Goal: Task Accomplishment & Management: Use online tool/utility

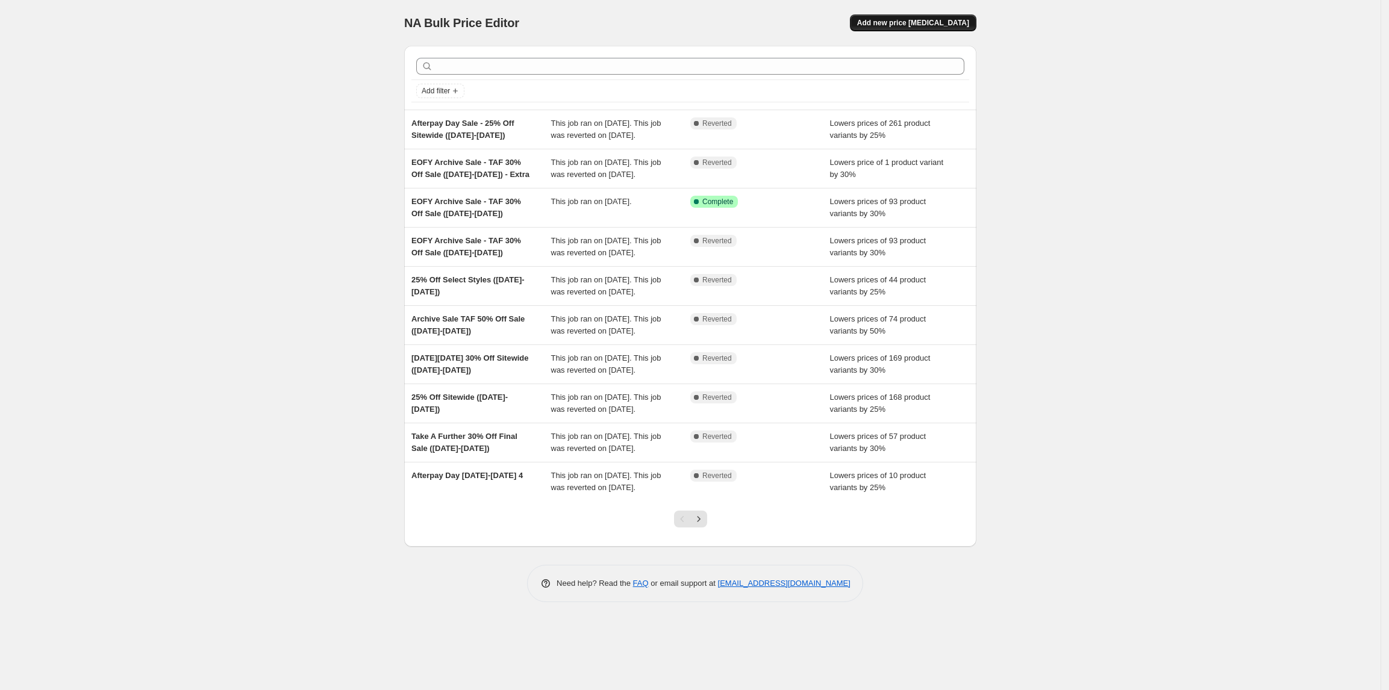
click at [948, 23] on span "Add new price change job" at bounding box center [913, 23] width 112 height 10
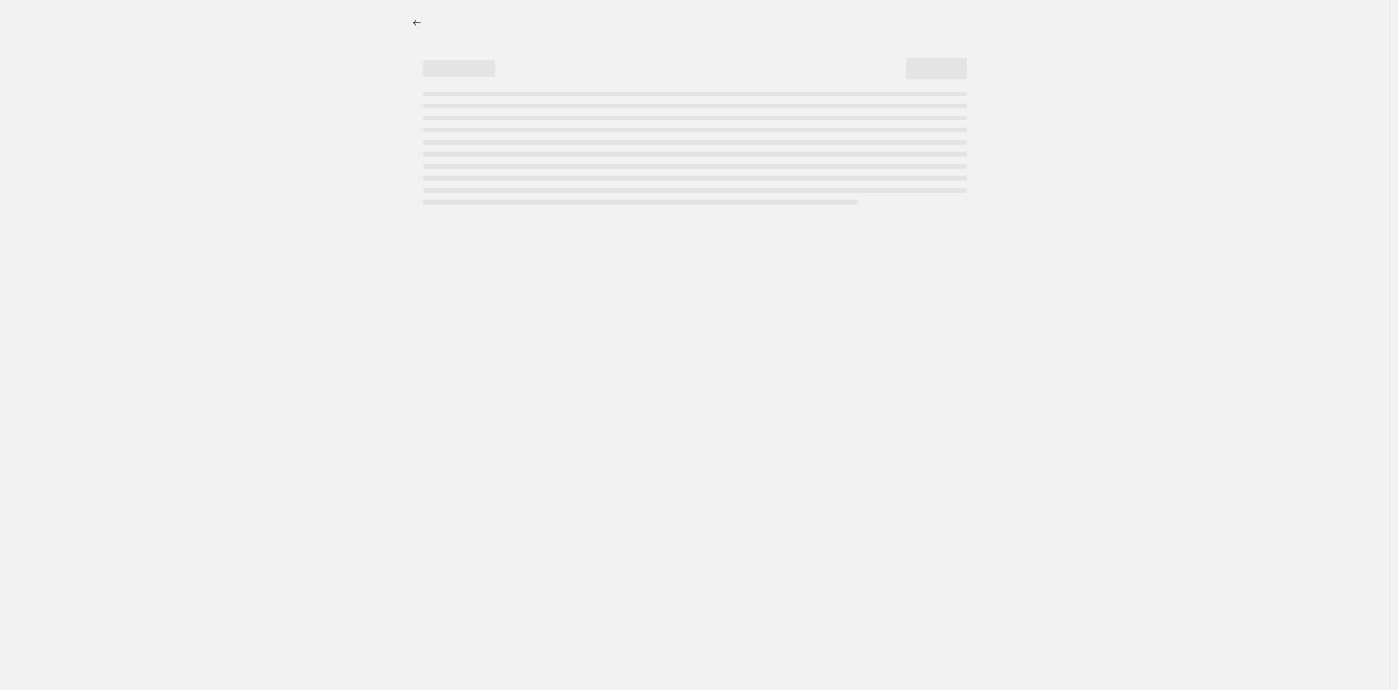
select select "percentage"
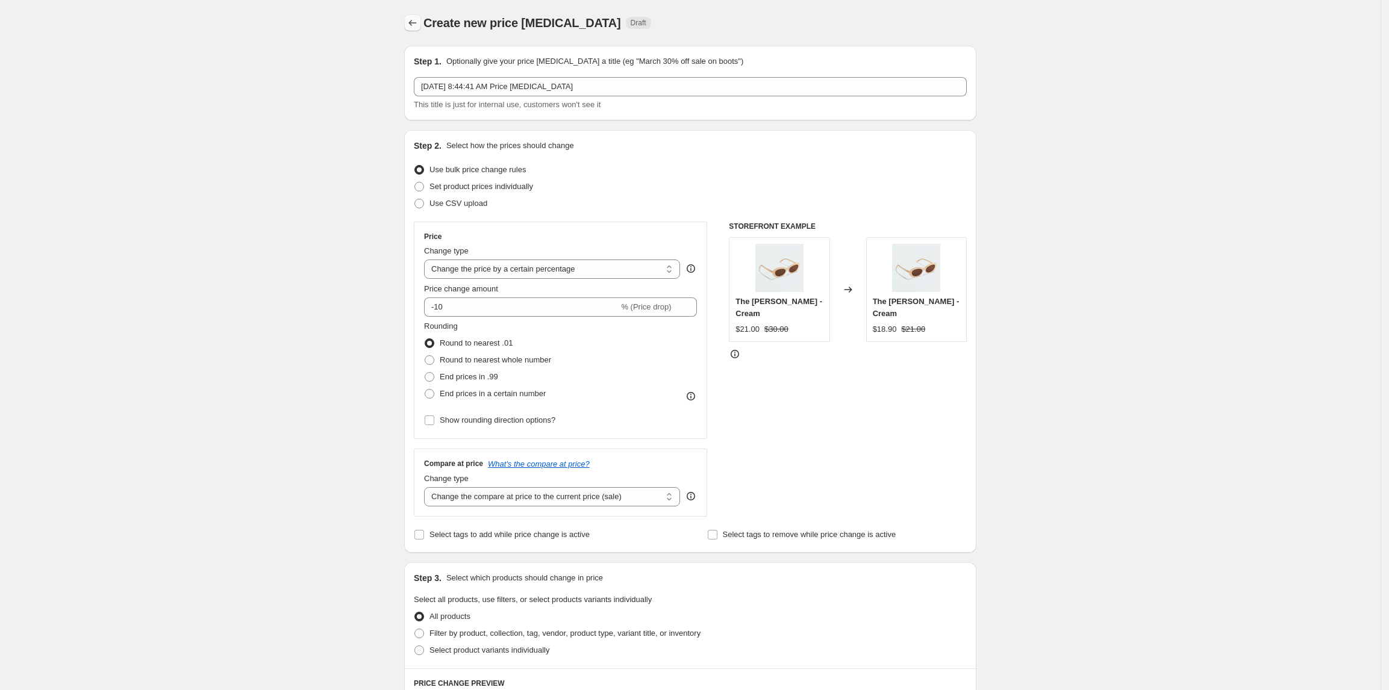
click at [412, 20] on icon "Price change jobs" at bounding box center [413, 23] width 12 height 12
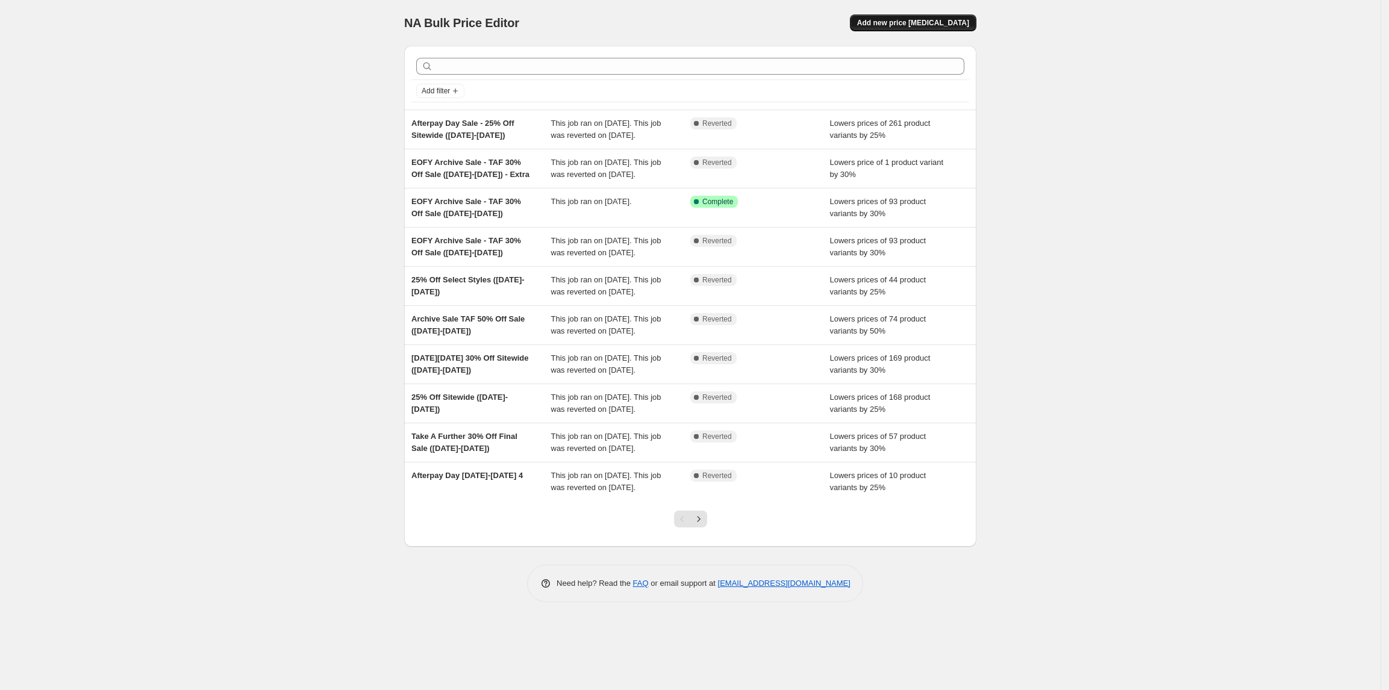
click at [966, 19] on span "Add new price change job" at bounding box center [913, 23] width 112 height 10
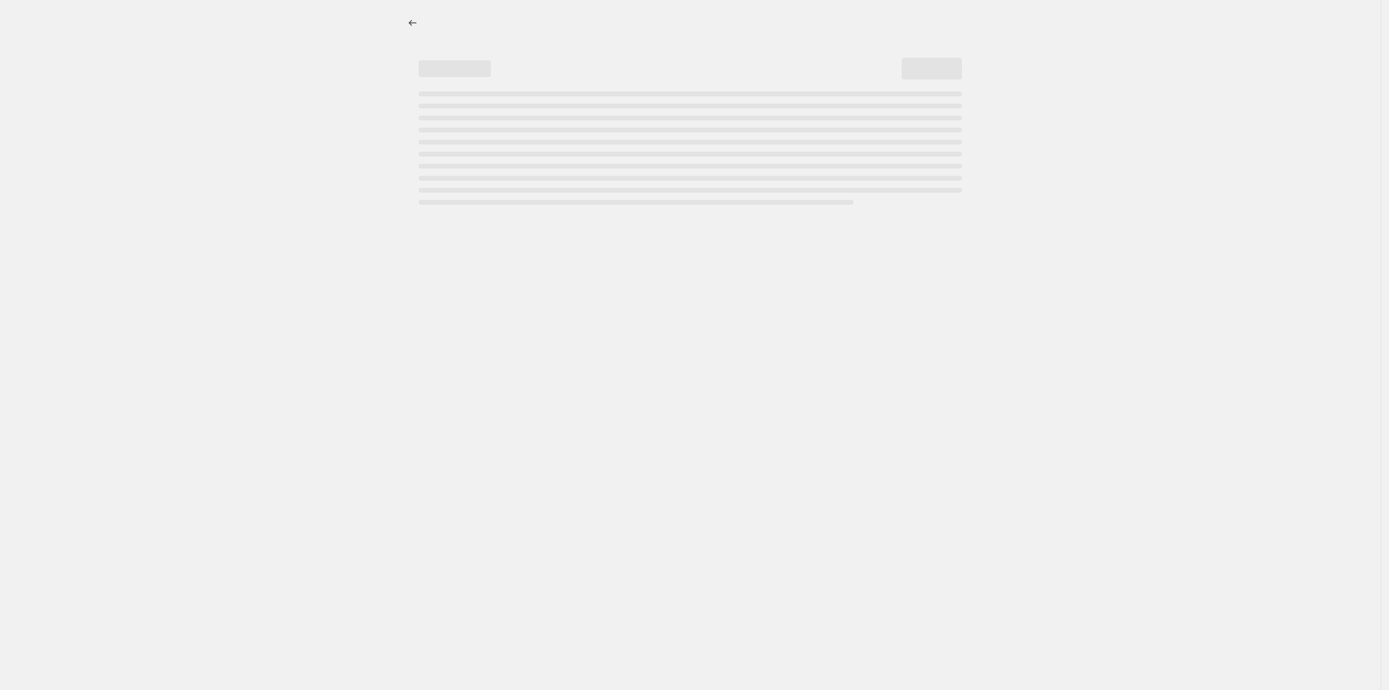
select select "percentage"
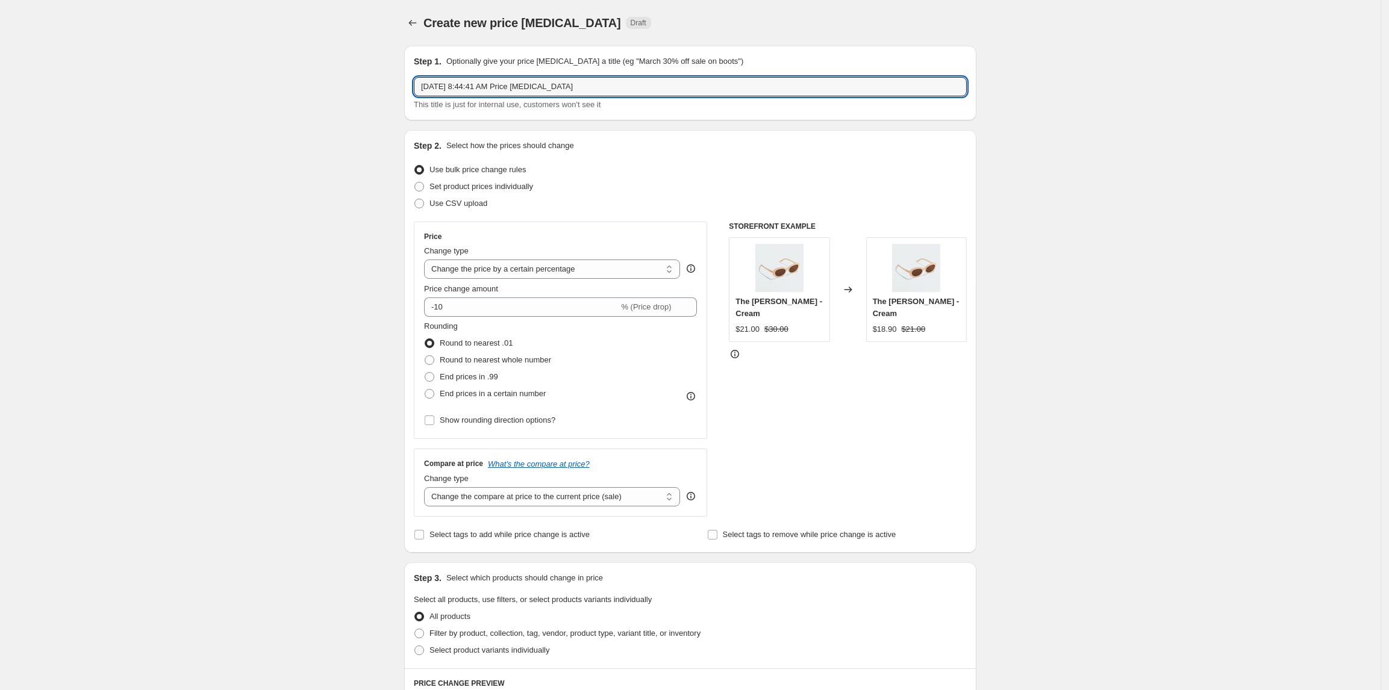
drag, startPoint x: 663, startPoint y: 80, endPoint x: 304, endPoint y: 89, distance: 359.8
click at [304, 89] on div "Create new price change job. This page is ready Create new price change job Dra…" at bounding box center [690, 602] width 1381 height 1204
type input "Archive Sale"
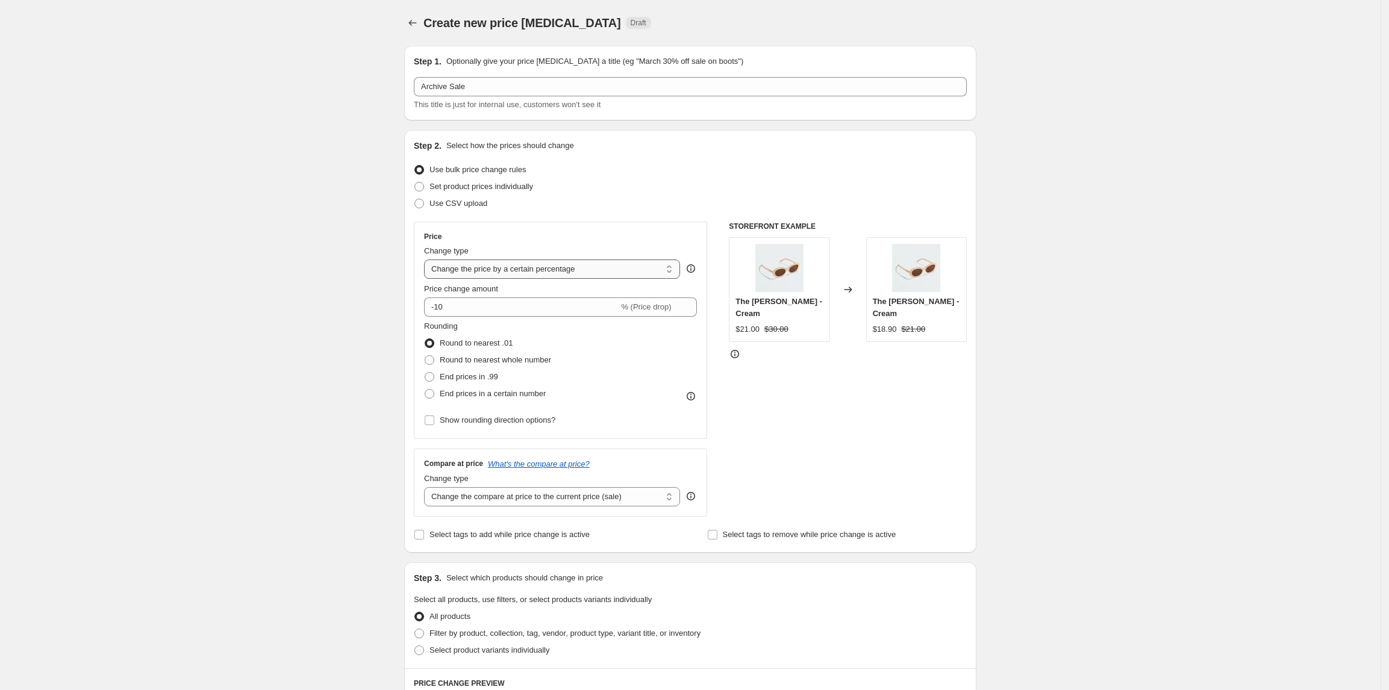
click at [663, 266] on select "Change the price to a certain amount Change the price by a certain amount Chang…" at bounding box center [552, 269] width 256 height 19
click at [614, 272] on select "Change the price to a certain amount Change the price by a certain amount Chang…" at bounding box center [552, 269] width 256 height 19
select select "by"
click at [428, 260] on select "Change the price to a certain amount Change the price by a certain amount Chang…" at bounding box center [552, 269] width 256 height 19
click at [502, 311] on input "-10.00" at bounding box center [533, 307] width 189 height 19
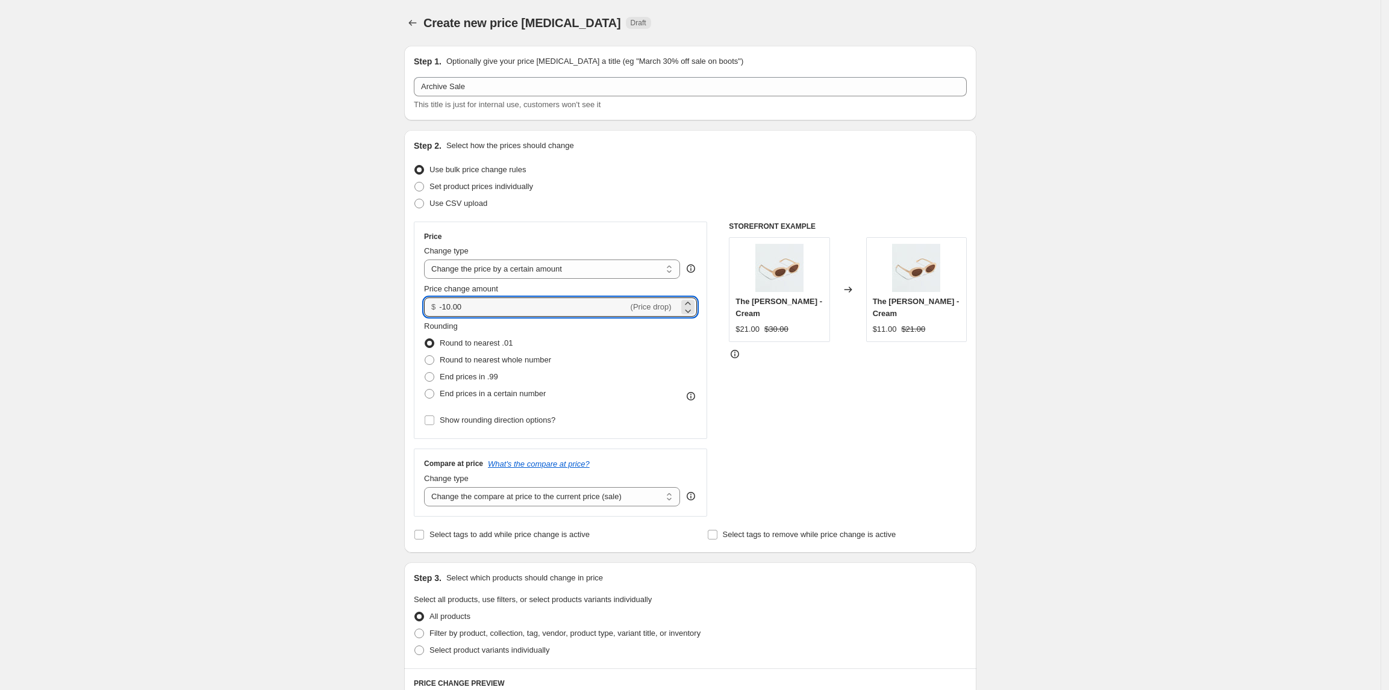
drag, startPoint x: 497, startPoint y: 309, endPoint x: 431, endPoint y: 299, distance: 66.4
click at [432, 300] on div "$ -10.00 (Price drop)" at bounding box center [560, 307] width 273 height 19
type input "50.00"
click at [755, 352] on div "STOREFRONT EXAMPLE The Estelle - Cream $21.00 $30.00 Changed to The Estelle - C…" at bounding box center [848, 369] width 238 height 295
click at [663, 267] on select "Change the price to a certain amount Change the price by a certain amount Chang…" at bounding box center [552, 269] width 256 height 19
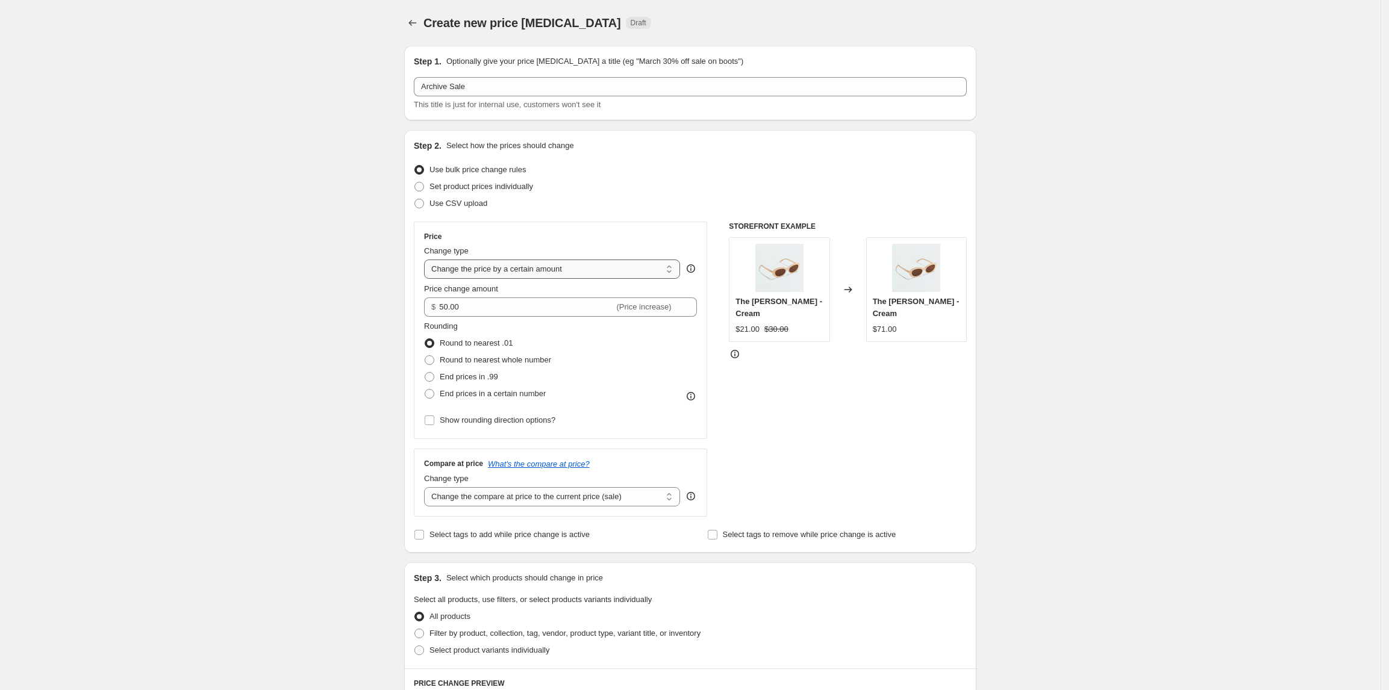
select select "to"
click at [428, 260] on select "Change the price to a certain amount Change the price by a certain amount Chang…" at bounding box center [552, 269] width 256 height 19
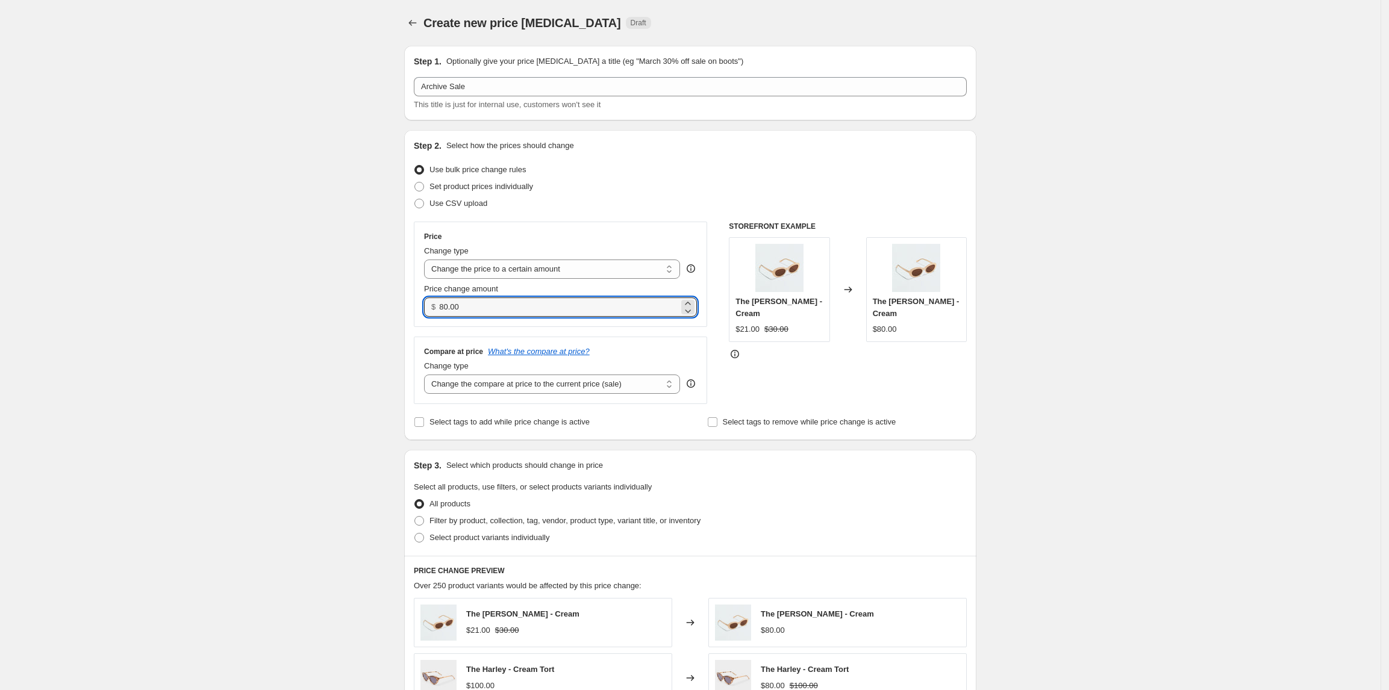
drag, startPoint x: 534, startPoint y: 317, endPoint x: 403, endPoint y: 317, distance: 130.7
click at [403, 317] on div "Step 1. Optionally give your price change job a title (eg "March 30% off sale o…" at bounding box center [686, 527] width 582 height 983
type input "50.00"
drag, startPoint x: 1030, startPoint y: 399, endPoint x: 1035, endPoint y: 403, distance: 6.4
click at [1035, 403] on div "Create new price change job. This page is ready Create new price change job Dra…" at bounding box center [690, 546] width 1381 height 1092
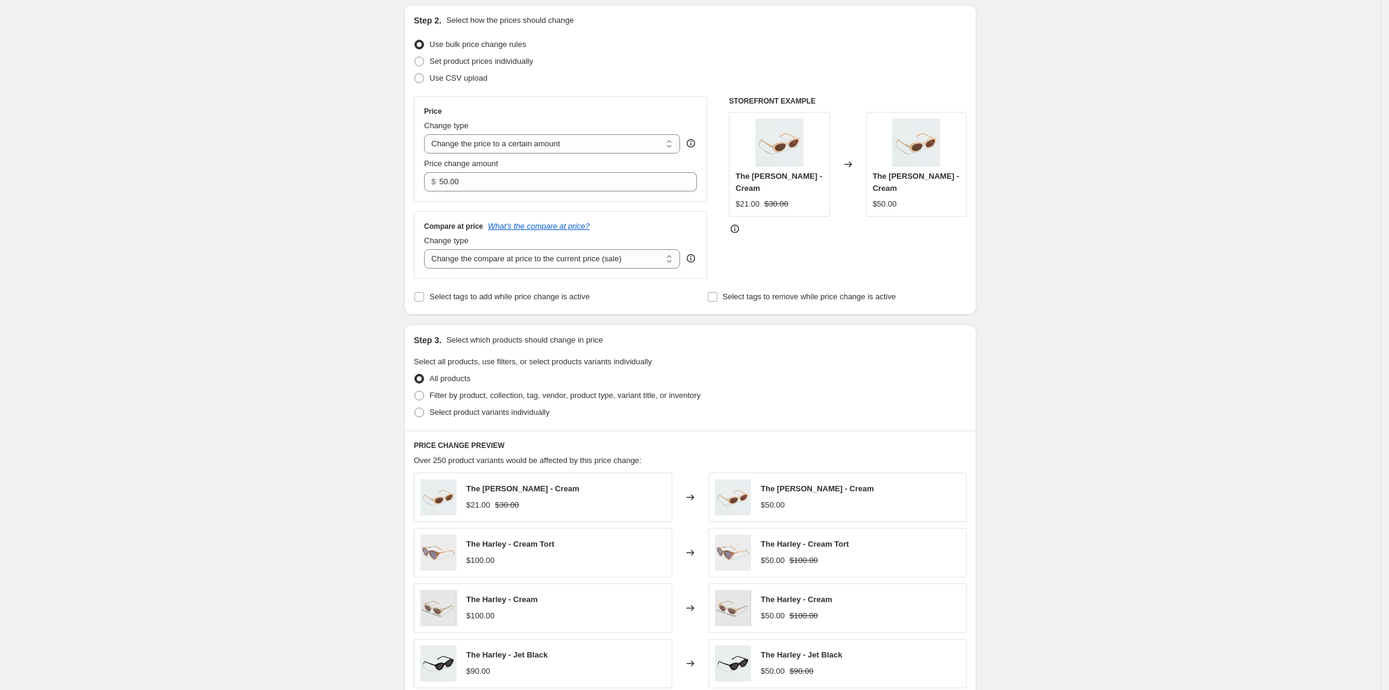
scroll to position [160, 0]
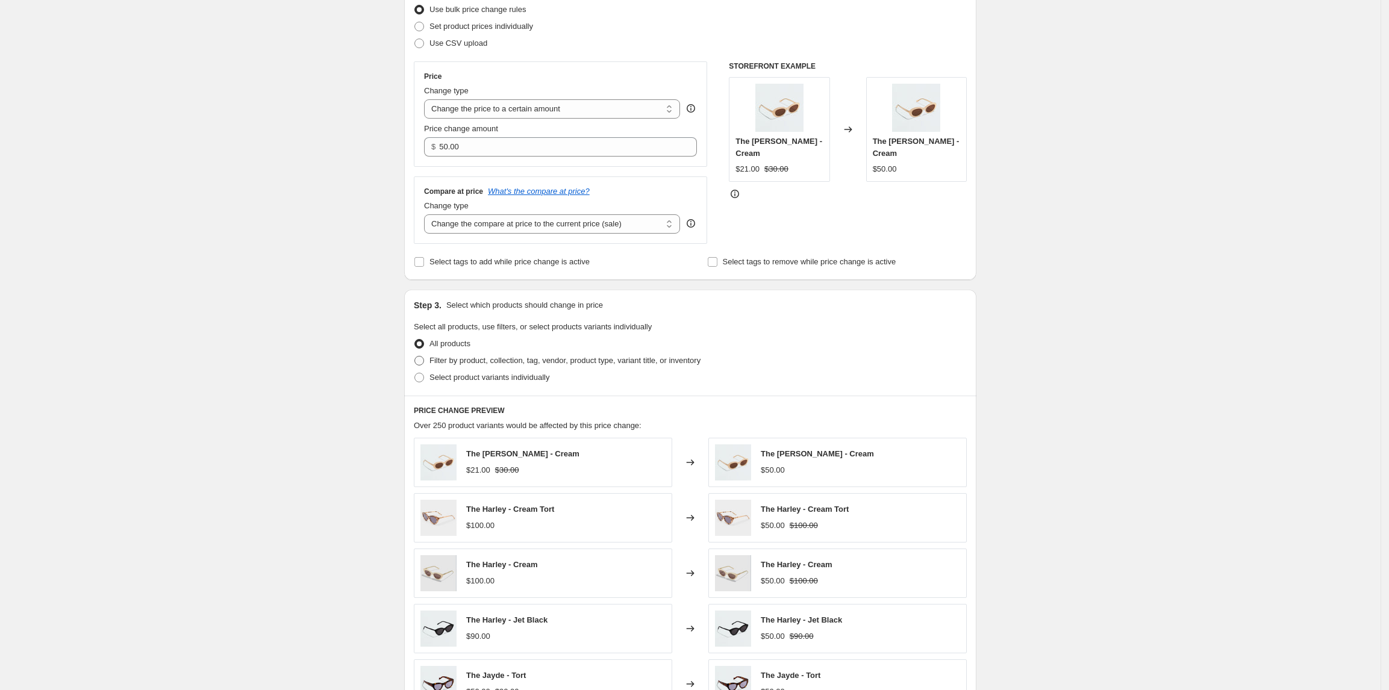
click at [469, 364] on span "Filter by product, collection, tag, vendor, product type, variant title, or inv…" at bounding box center [565, 360] width 271 height 9
click at [415, 357] on input "Filter by product, collection, tag, vendor, product type, variant title, or inv…" at bounding box center [414, 356] width 1 height 1
radio input "true"
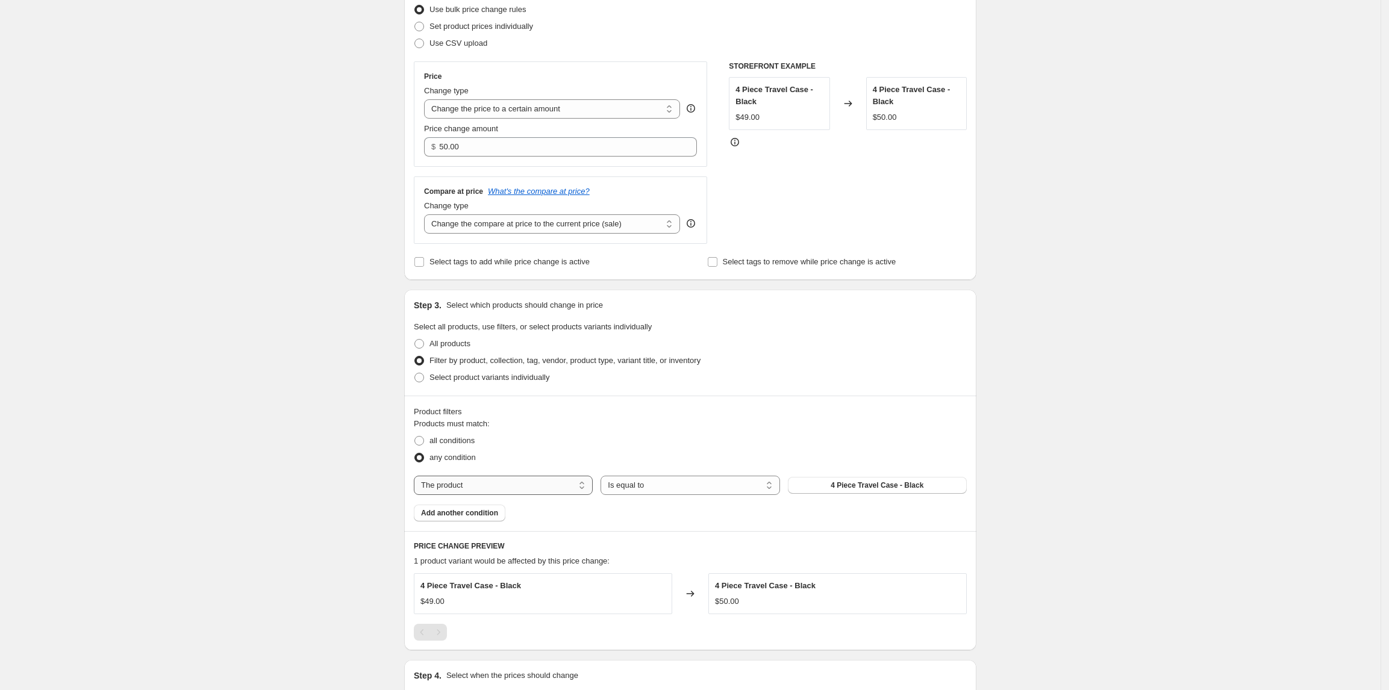
click at [497, 480] on select "The product The product's collection The product's tag The product's vendor The…" at bounding box center [503, 485] width 179 height 19
select select "tag"
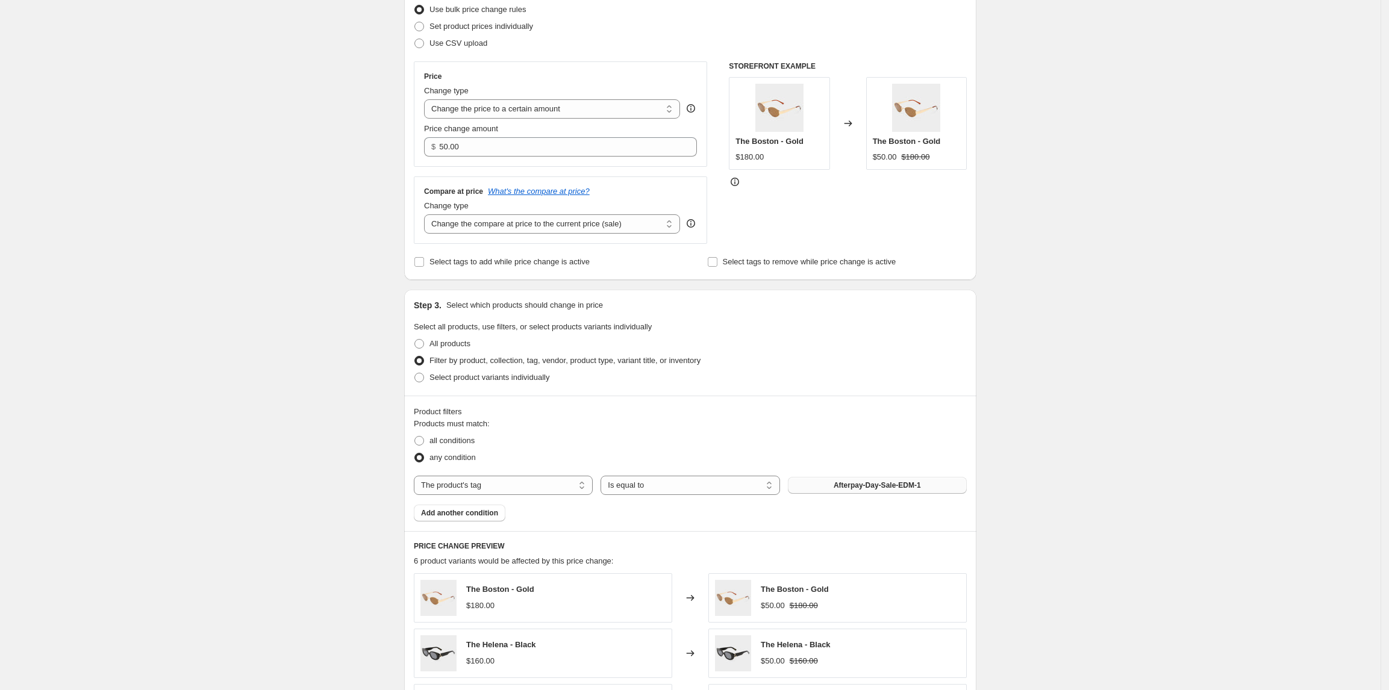
click at [808, 489] on button "Afterpay-Day-Sale-EDM-1" at bounding box center [877, 485] width 179 height 17
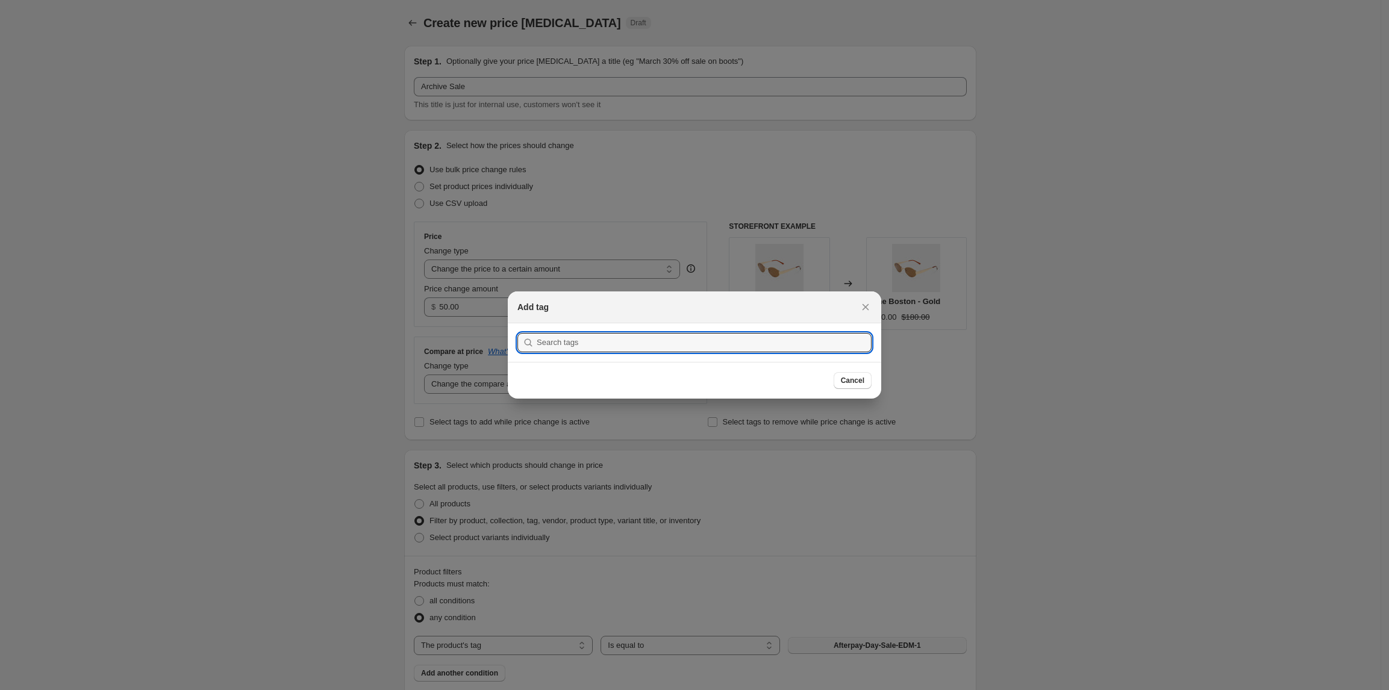
scroll to position [0, 0]
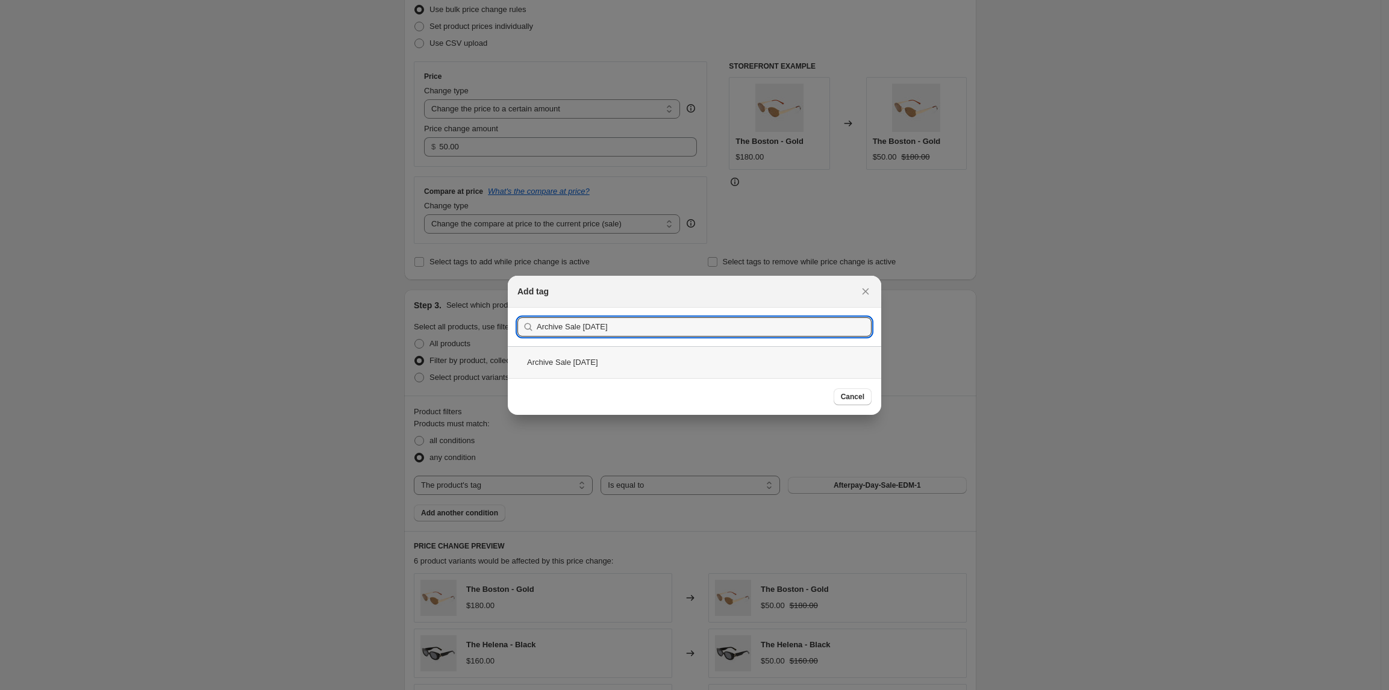
type input "Archive Sale Oct25"
click at [769, 376] on div "Archive Sale Oct25" at bounding box center [695, 362] width 374 height 32
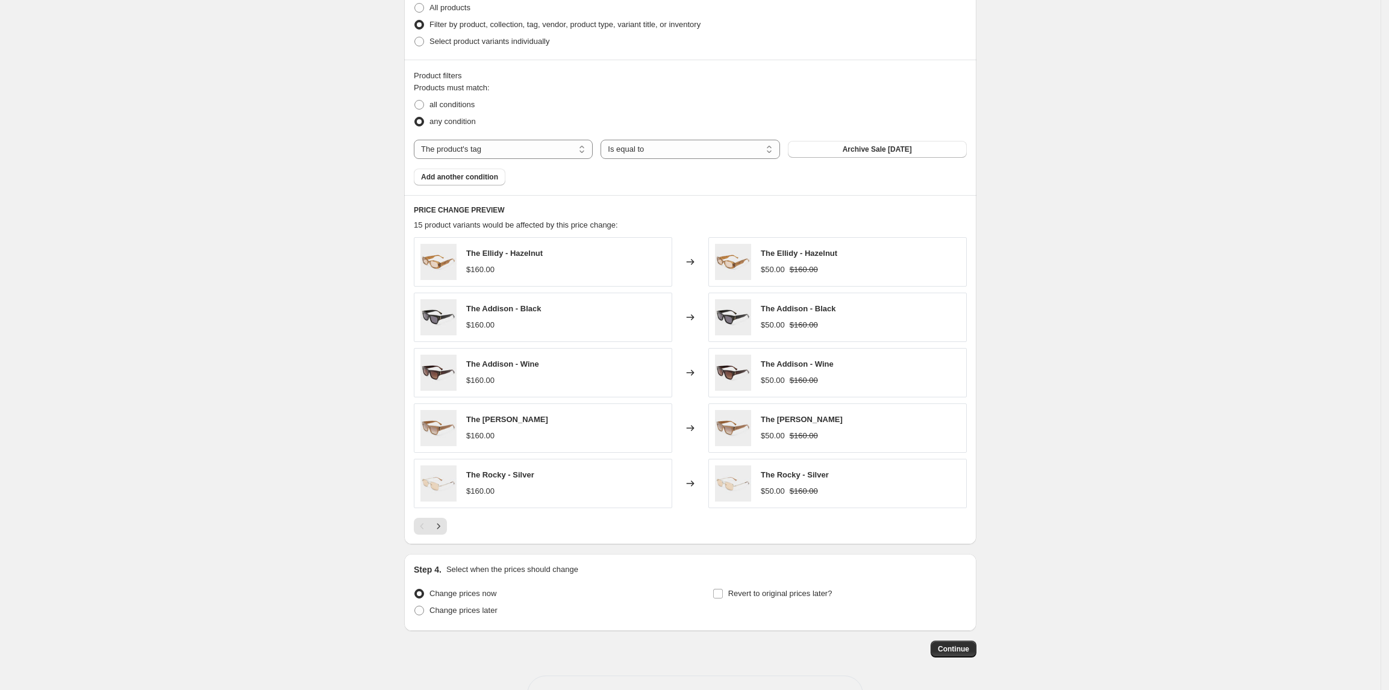
scroll to position [541, 0]
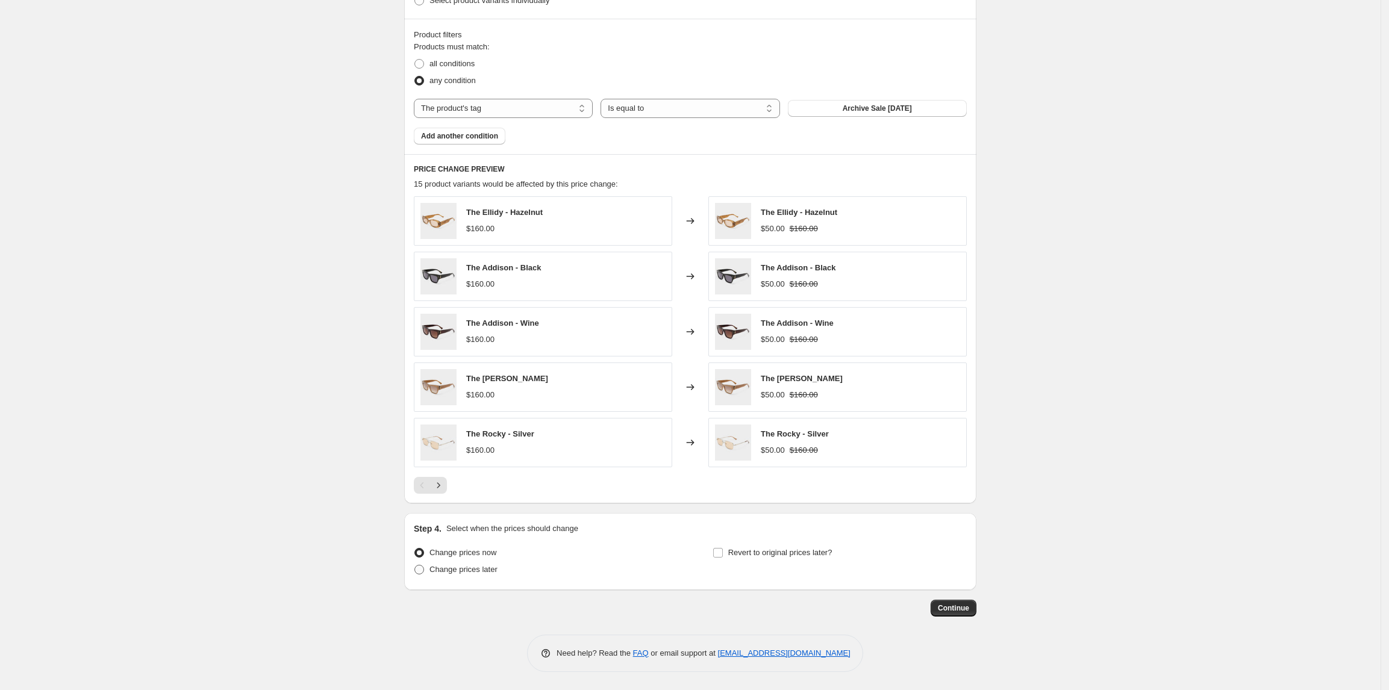
click at [459, 561] on label "Change prices later" at bounding box center [456, 569] width 84 height 17
click at [415, 565] on input "Change prices later" at bounding box center [414, 565] width 1 height 1
radio input "true"
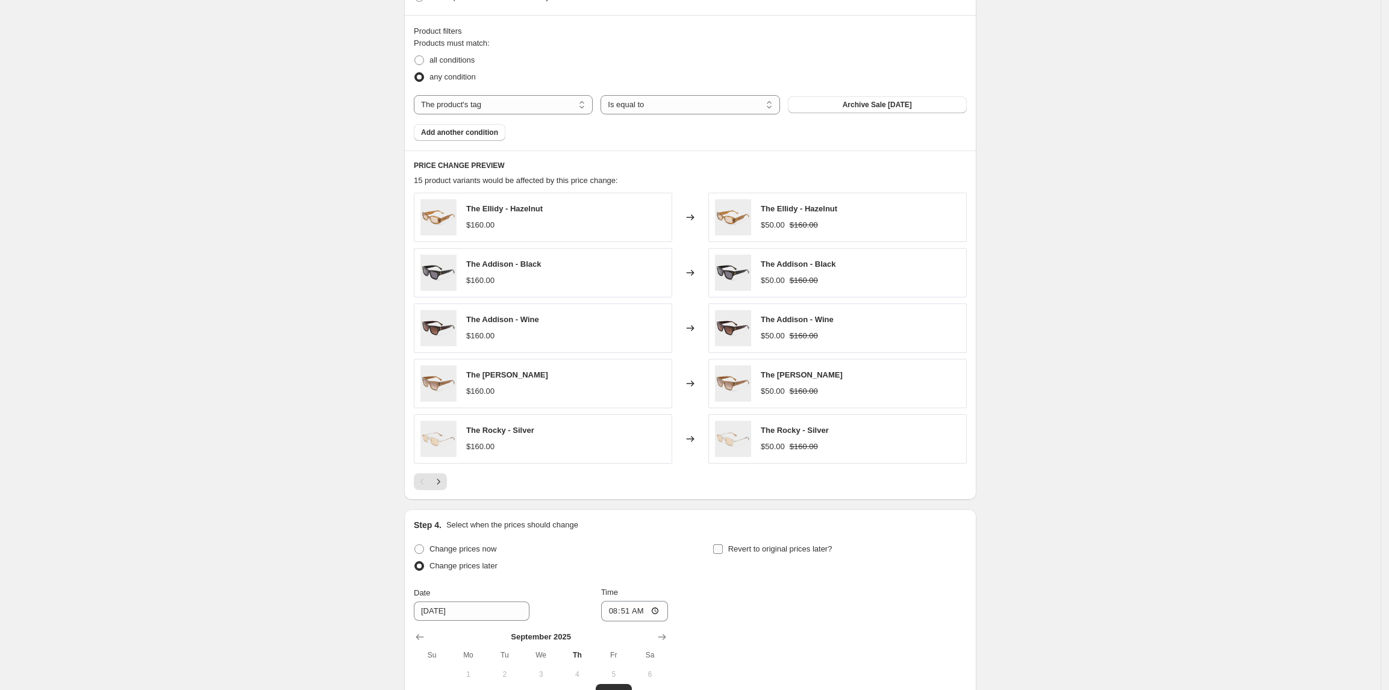
click at [742, 554] on span "Revert to original prices later?" at bounding box center [780, 549] width 104 height 9
click at [723, 554] on input "Revert to original prices later?" at bounding box center [718, 550] width 10 height 10
checkbox input "true"
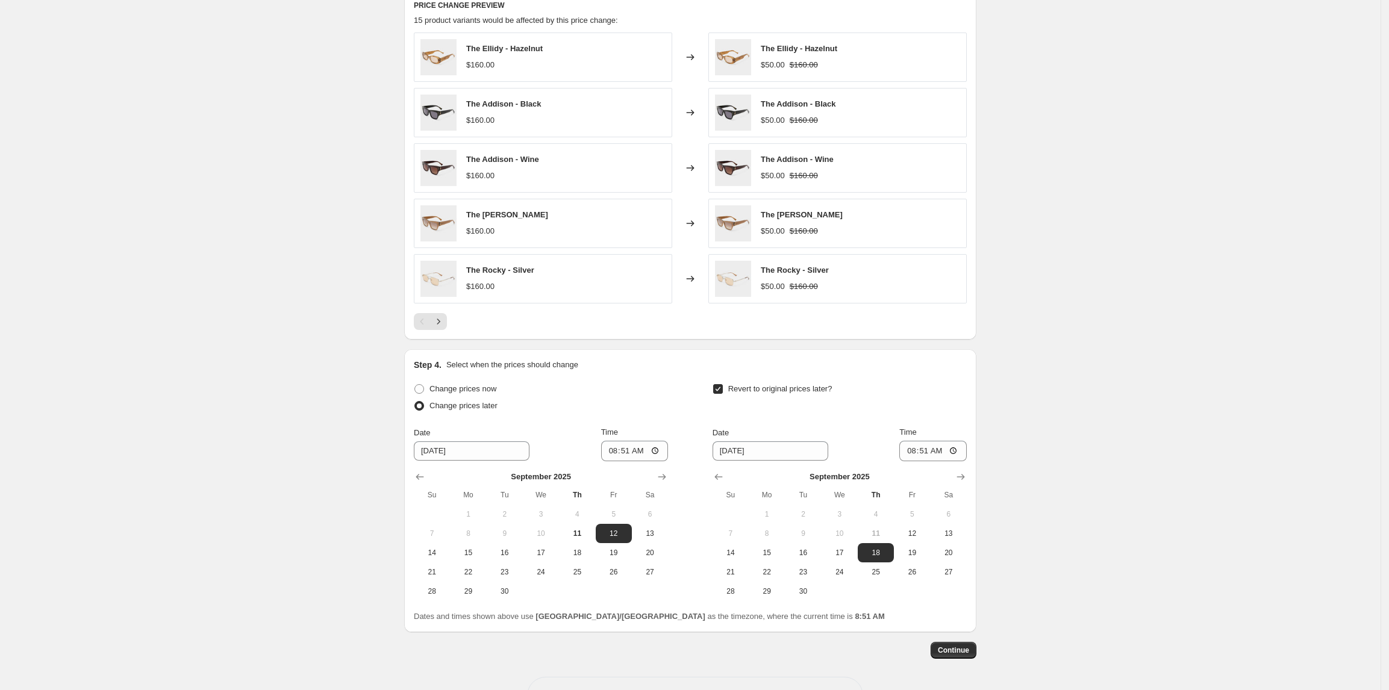
scroll to position [702, 0]
click at [663, 454] on input "08:51" at bounding box center [634, 450] width 67 height 20
type input "00:00"
click at [1148, 427] on div "Create new price change job. This page is ready Create new price change job Dra…" at bounding box center [690, 15] width 1381 height 1434
click at [500, 451] on input "9/12/2025" at bounding box center [472, 450] width 116 height 19
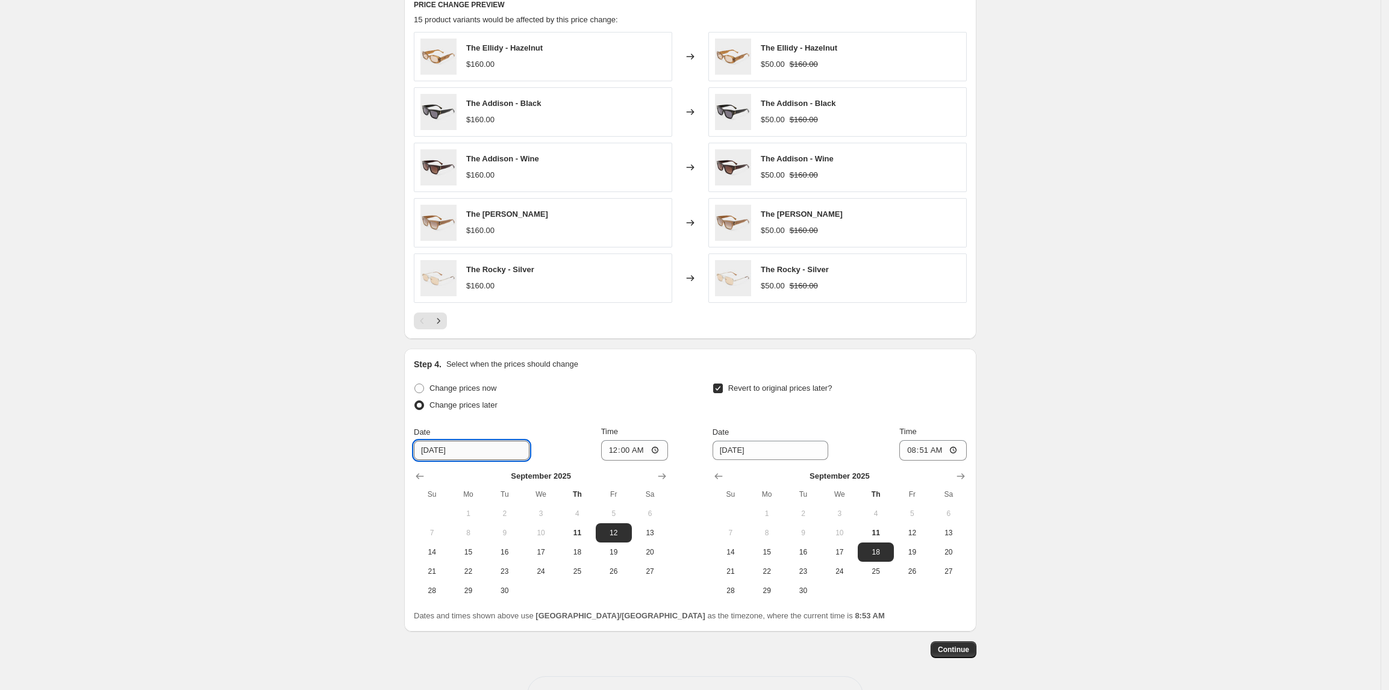
click at [447, 452] on input "9/12/2025" at bounding box center [472, 450] width 116 height 19
click at [663, 480] on icon "Show next month, October 2025" at bounding box center [662, 477] width 12 height 12
click at [540, 511] on button "1" at bounding box center [541, 513] width 36 height 19
type input "10/1/2025"
click at [370, 521] on div "Create new price change job. This page is ready Create new price change job Dra…" at bounding box center [690, 15] width 1381 height 1434
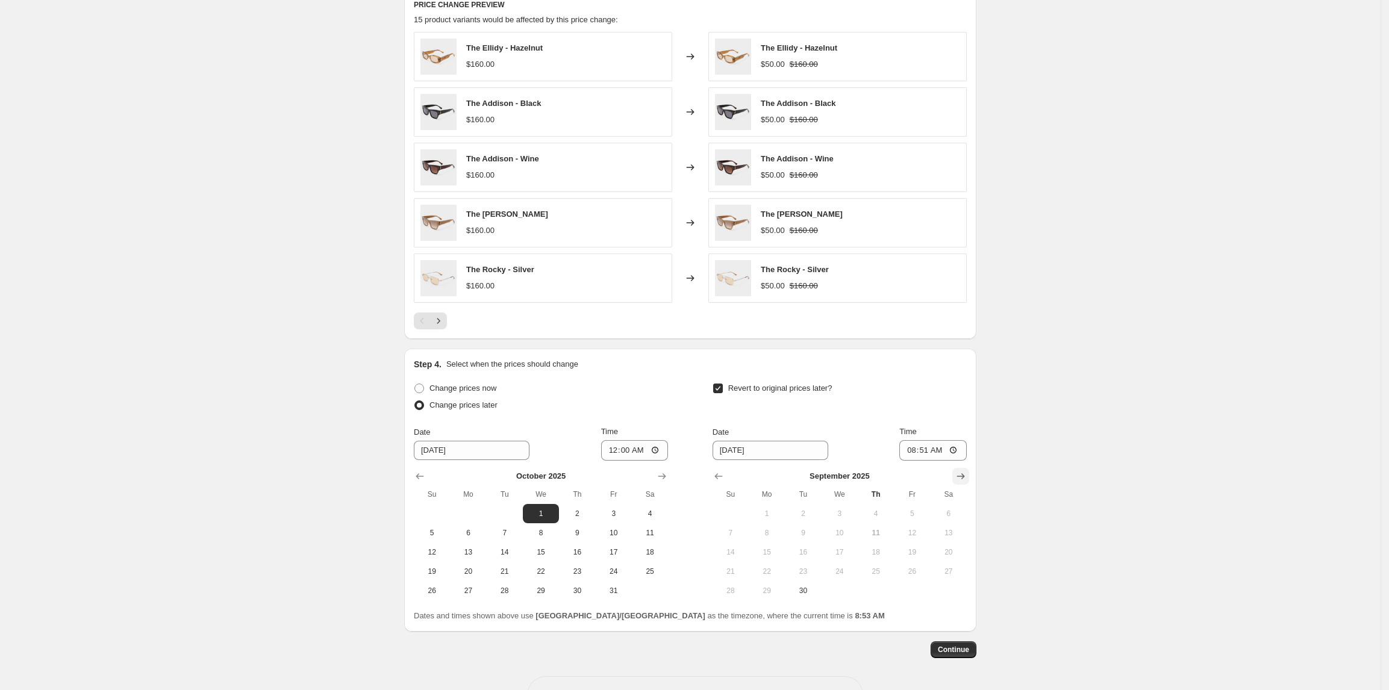
click at [959, 480] on icon "Show next month, October 2025" at bounding box center [961, 477] width 12 height 12
click at [805, 535] on span "7" at bounding box center [803, 533] width 27 height 10
type input "10/7/2025"
click at [416, 483] on button "Show previous month, September 2025" at bounding box center [419, 476] width 17 height 17
click at [668, 483] on icon "Show next month, October 2025" at bounding box center [662, 477] width 12 height 12
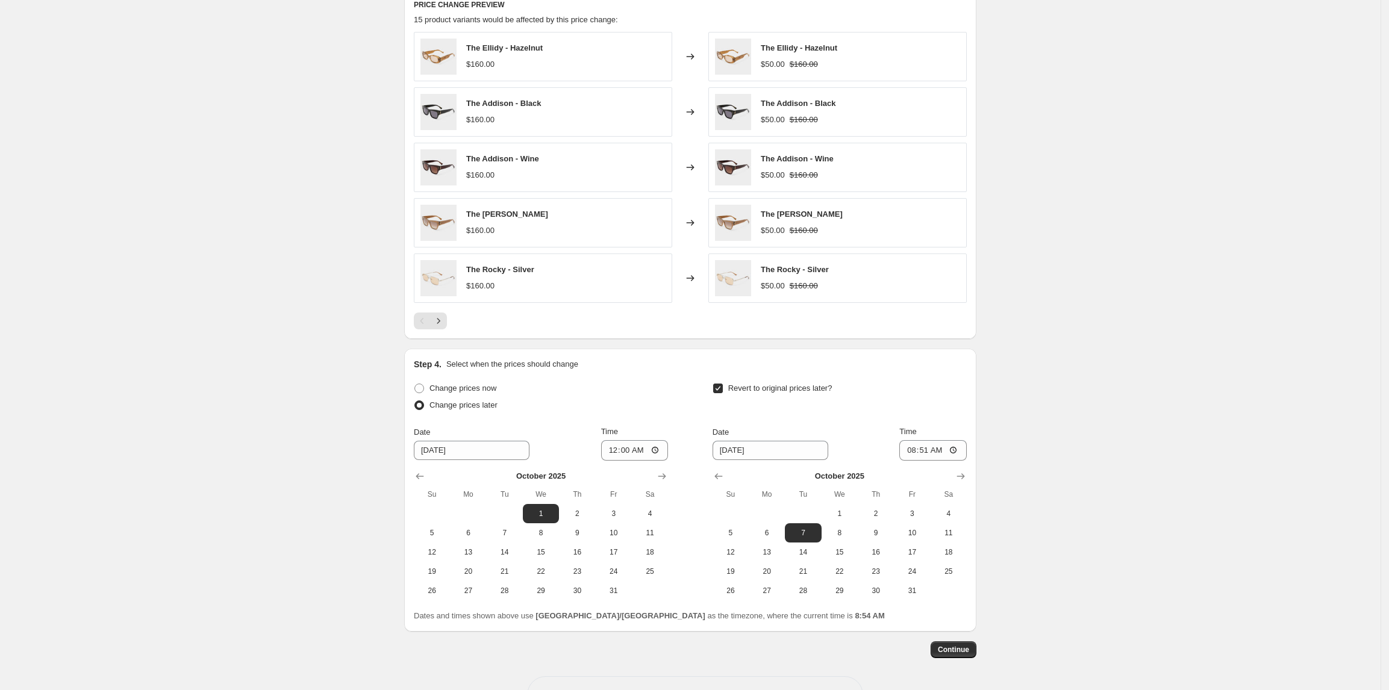
click at [420, 490] on th "Su" at bounding box center [432, 494] width 36 height 19
click at [423, 490] on th "Su" at bounding box center [432, 494] width 36 height 19
click at [422, 476] on icon "Show previous month, September 2025" at bounding box center [420, 477] width 12 height 12
click at [516, 592] on span "30" at bounding box center [505, 591] width 27 height 10
type input "9/30/2025"
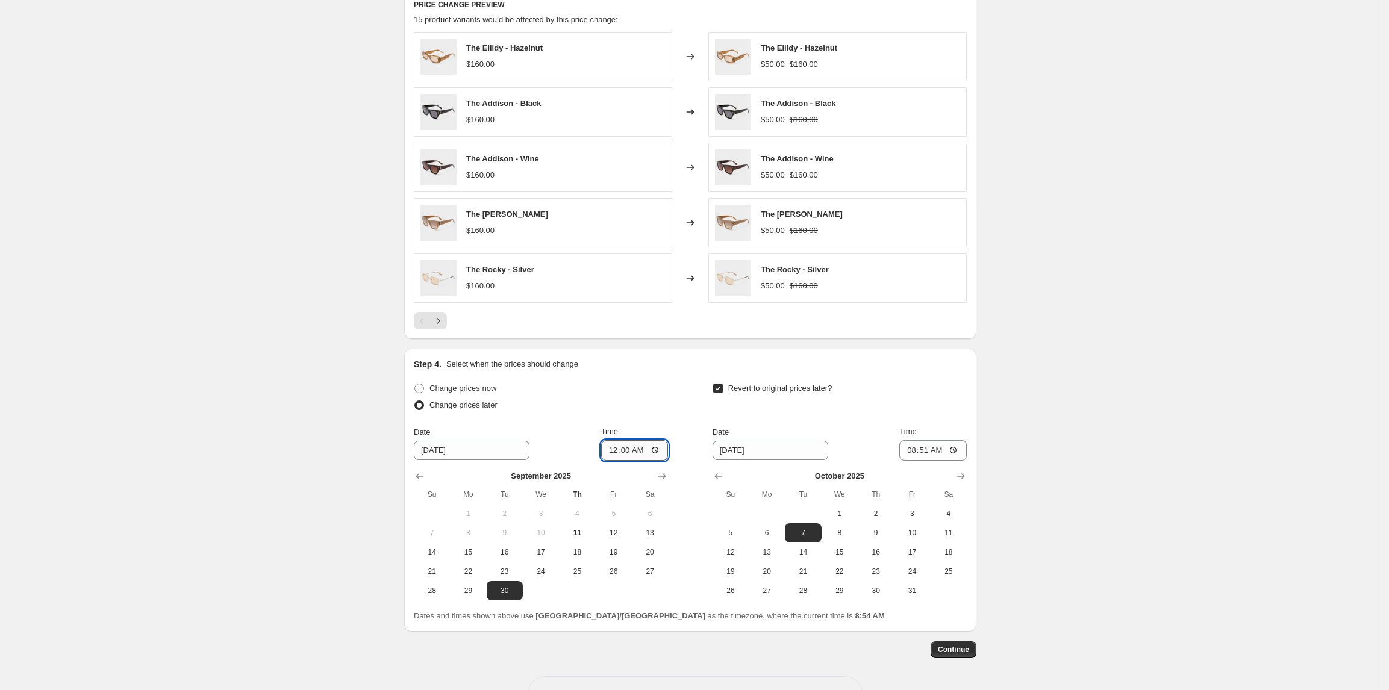
click at [622, 454] on input "00:00" at bounding box center [634, 450] width 67 height 20
click at [639, 461] on input "00:00" at bounding box center [634, 450] width 67 height 20
click at [642, 451] on input "00:00" at bounding box center [634, 450] width 67 height 20
click at [629, 451] on input "00:00" at bounding box center [634, 450] width 67 height 20
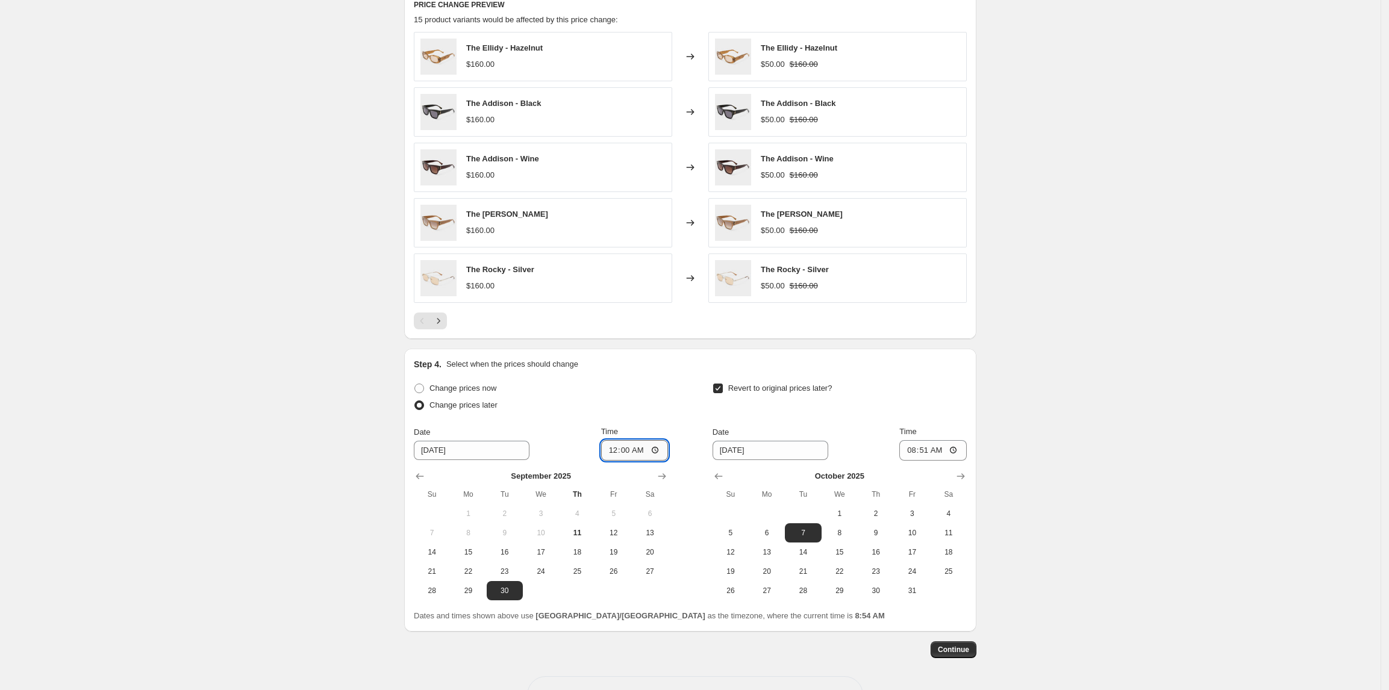
click at [661, 454] on input "00:00" at bounding box center [634, 450] width 67 height 20
type input "23:59"
click at [1157, 501] on div "Create new price change job. This page is ready Create new price change job Dra…" at bounding box center [690, 15] width 1381 height 1434
click at [649, 454] on input "23:59" at bounding box center [634, 450] width 67 height 20
click at [490, 448] on input "9/30/2025" at bounding box center [472, 450] width 116 height 19
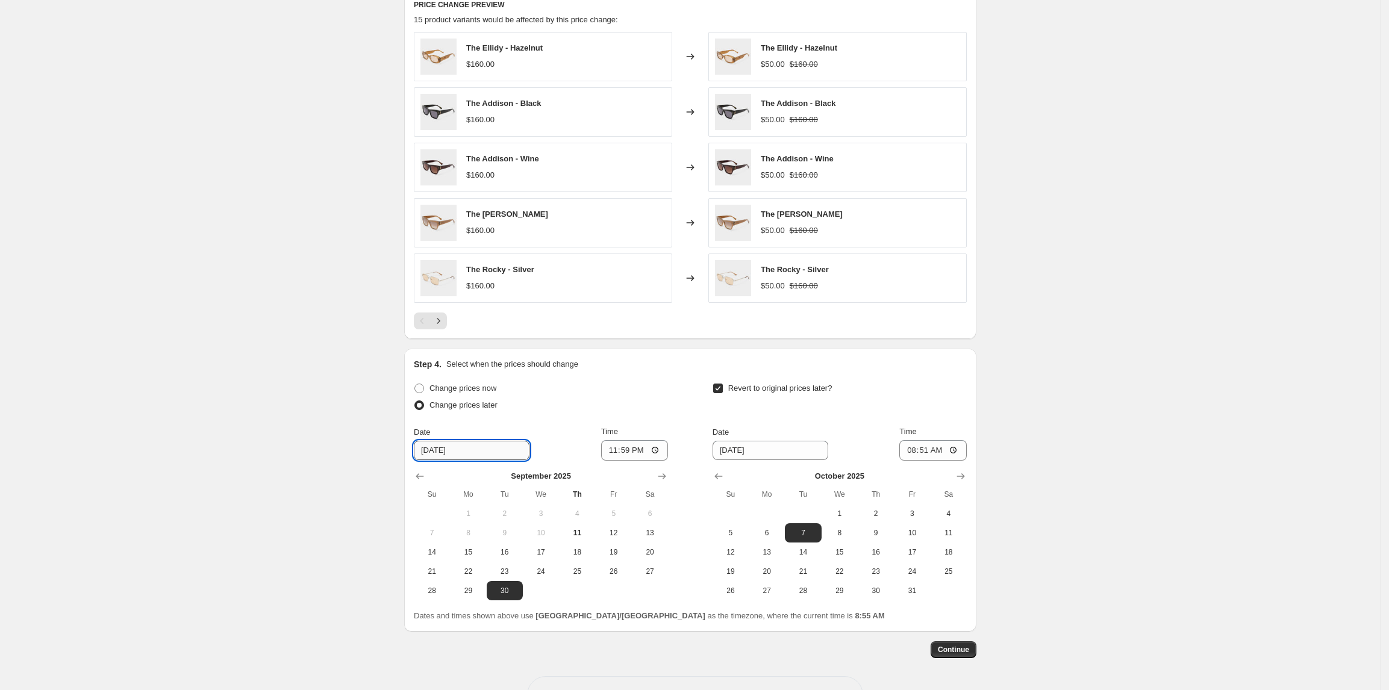
click at [425, 460] on input "9/30/2025" at bounding box center [472, 450] width 116 height 19
click at [437, 460] on input "9/30/2025" at bounding box center [472, 450] width 116 height 19
click at [384, 467] on div "Create new price change job. This page is ready Create new price change job Dra…" at bounding box center [690, 15] width 1381 height 1434
click at [668, 475] on icon "Show next month, October 2025" at bounding box center [662, 477] width 12 height 12
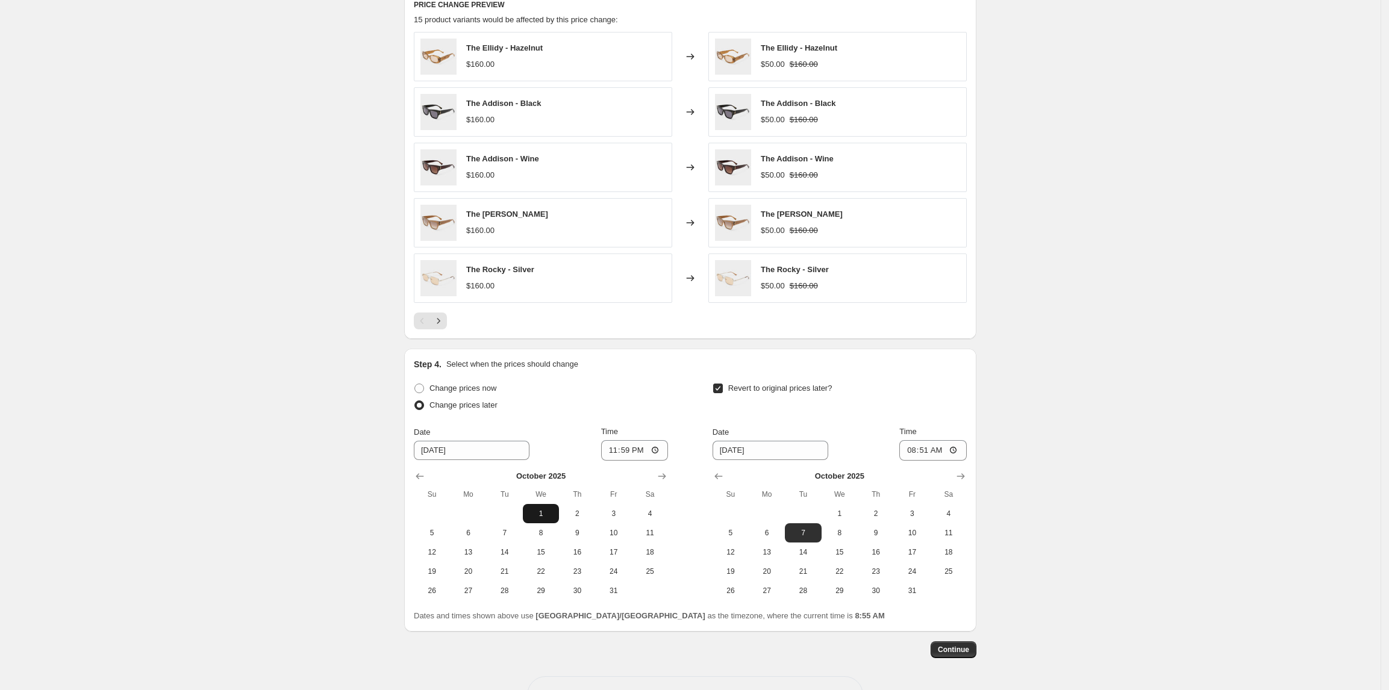
click at [547, 517] on span "1" at bounding box center [541, 514] width 27 height 10
type input "10/1/2025"
click at [622, 452] on input "23:59" at bounding box center [634, 450] width 67 height 20
click at [659, 457] on input "23:59" at bounding box center [634, 450] width 67 height 20
click at [1257, 475] on div "Create new price change job. This page is ready Create new price change job Dra…" at bounding box center [690, 15] width 1381 height 1434
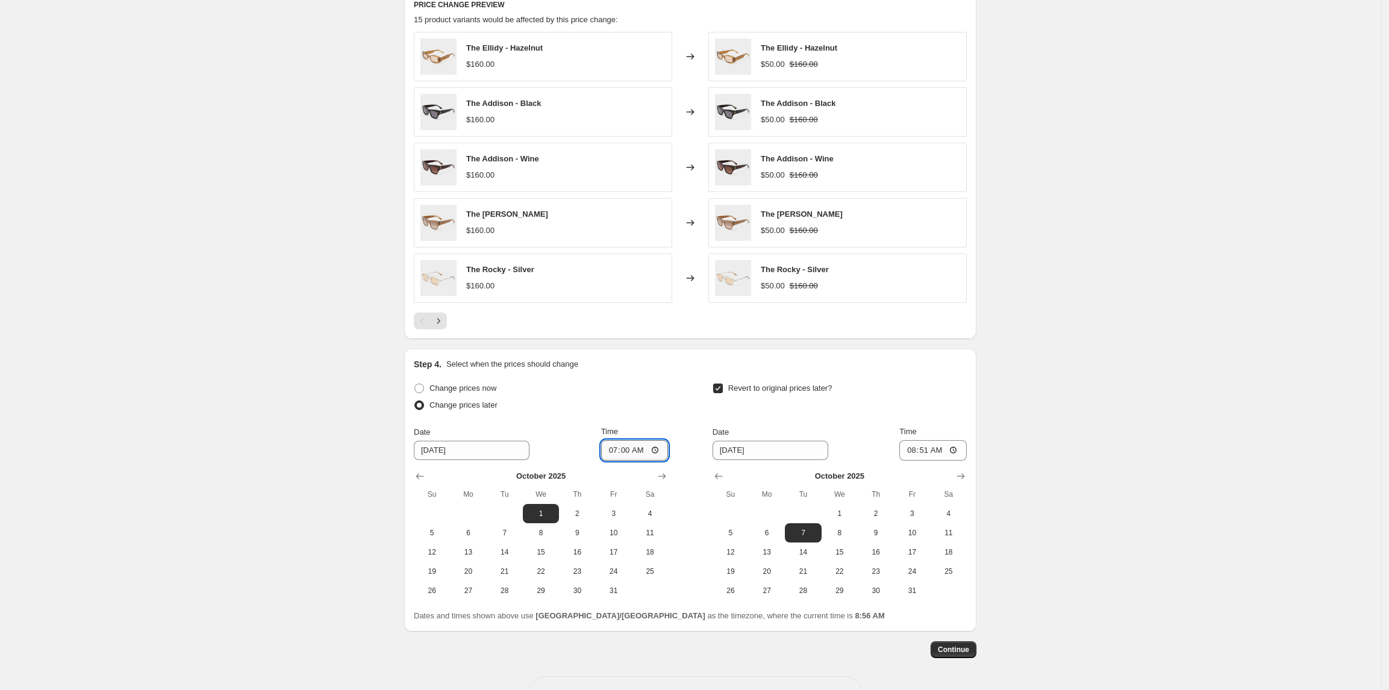
click at [646, 456] on input "07:00" at bounding box center [634, 450] width 67 height 20
click at [661, 453] on input "07:00" at bounding box center [634, 450] width 67 height 20
type input "08:00"
click at [1078, 489] on div "Create new price change job. This page is ready Create new price change job Dra…" at bounding box center [690, 15] width 1381 height 1434
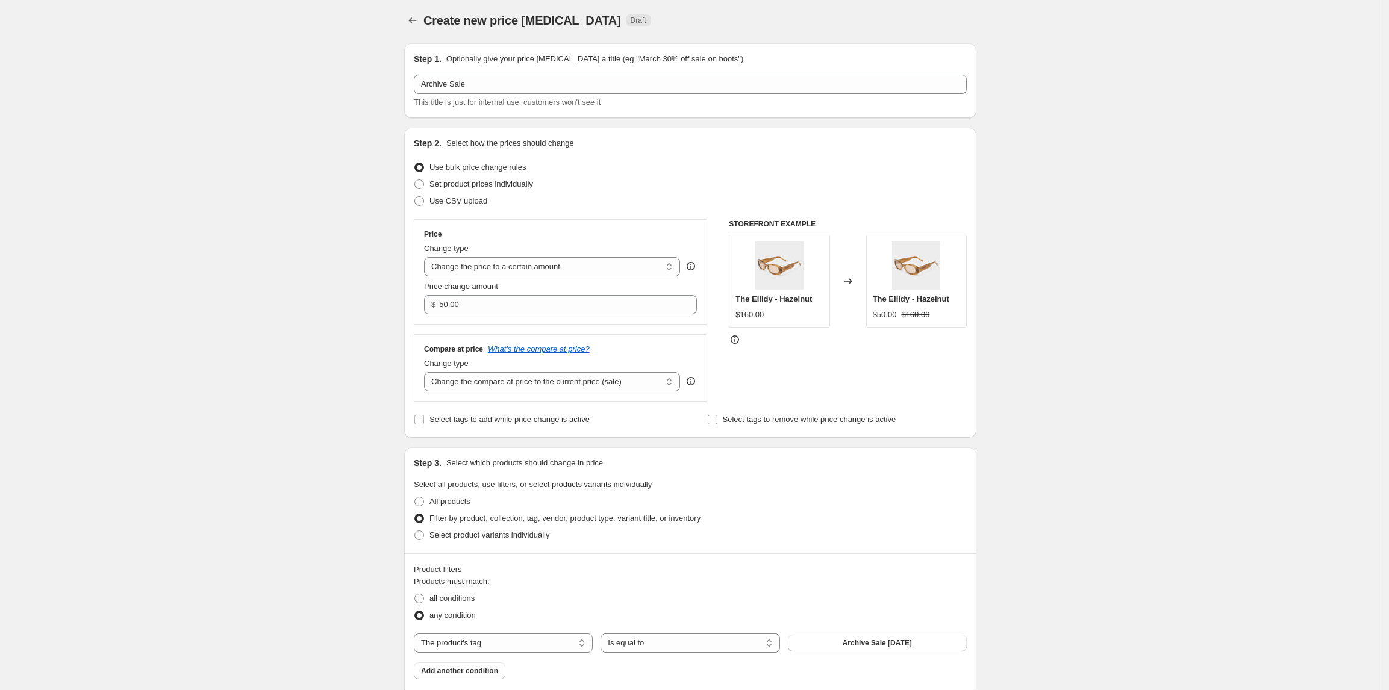
scroll to position [0, 0]
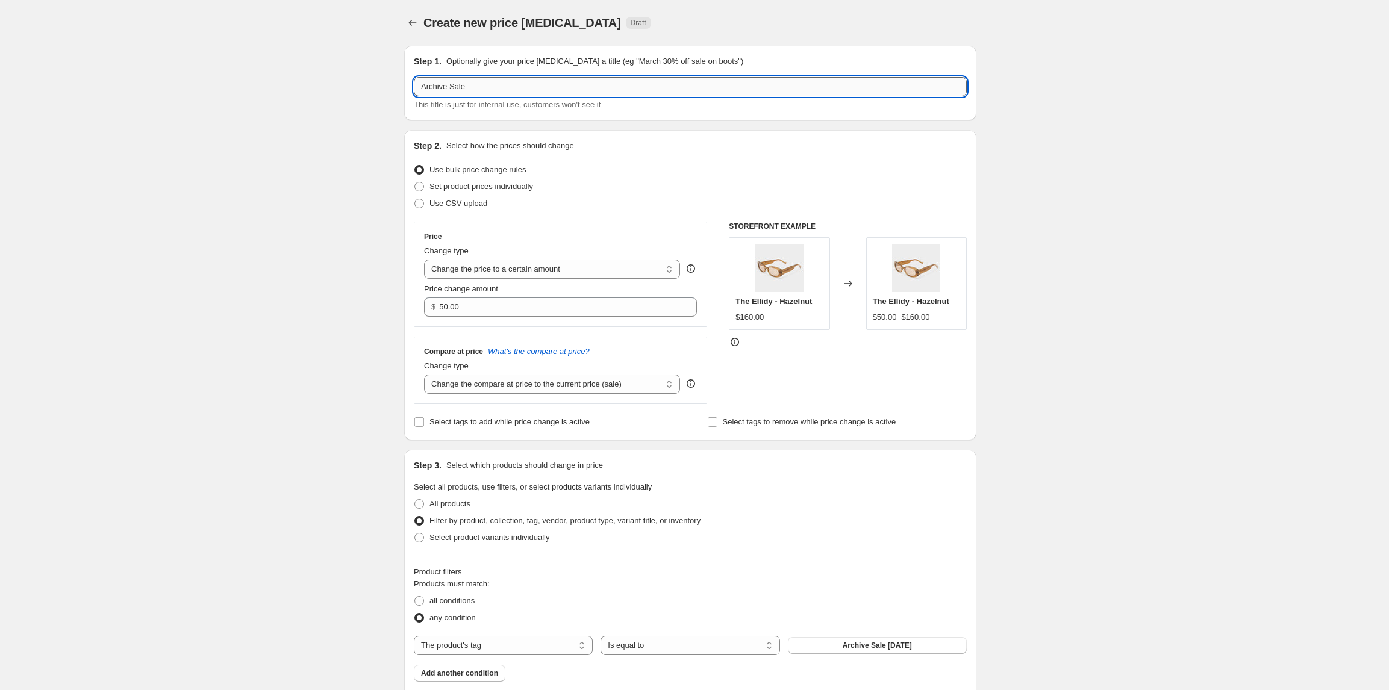
click at [612, 92] on input "Archive Sale" at bounding box center [690, 86] width 553 height 19
type input "Archive Sale (Oct -1-07)"
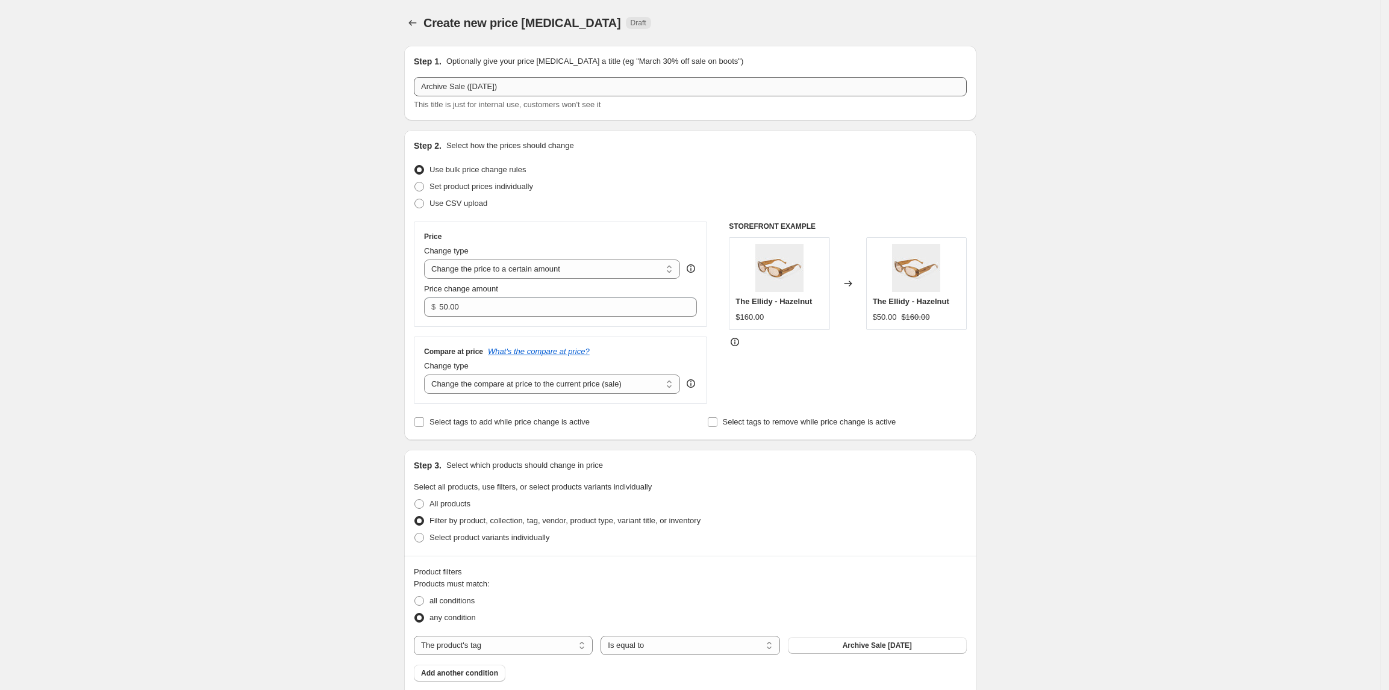
drag, startPoint x: 560, startPoint y: 73, endPoint x: 481, endPoint y: 78, distance: 79.0
click at [481, 78] on div "Step 1. Optionally give your price change job a title (eg "March 30% off sale o…" at bounding box center [690, 82] width 553 height 55
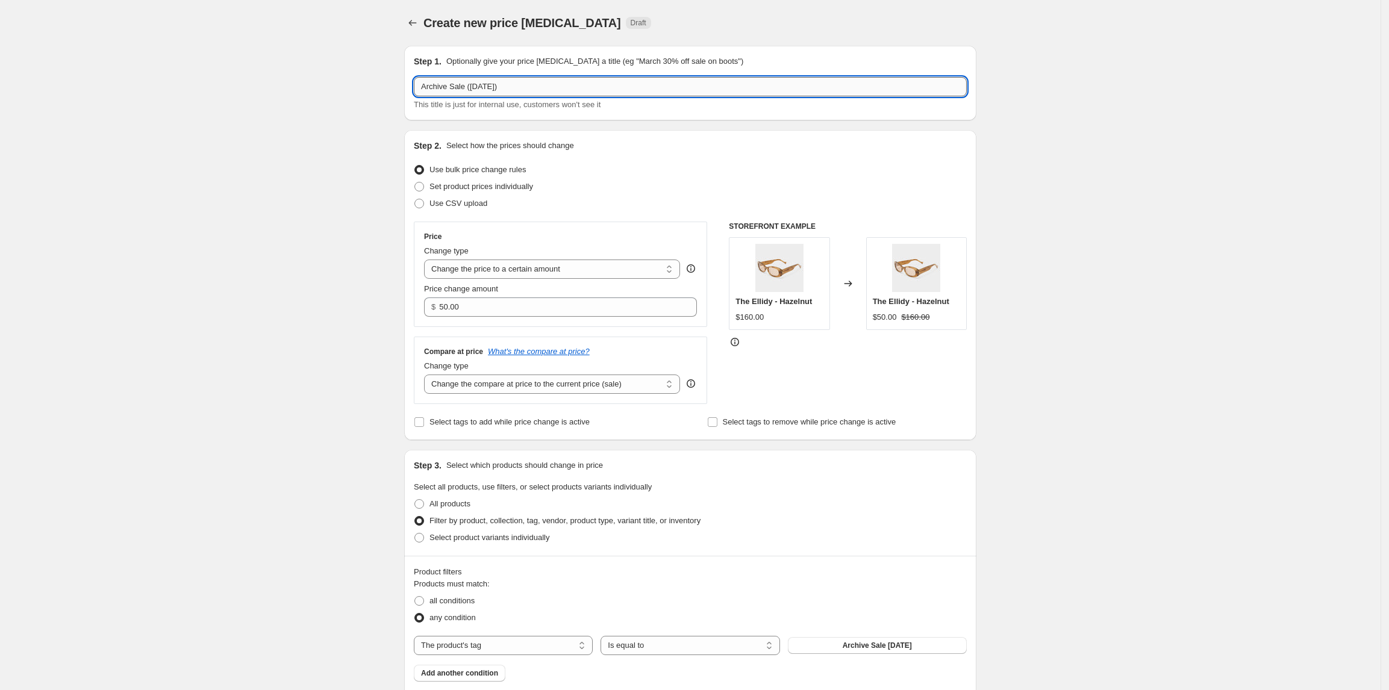
click at [481, 78] on input "Archive Sale (Oct -1-07)" at bounding box center [690, 86] width 553 height 19
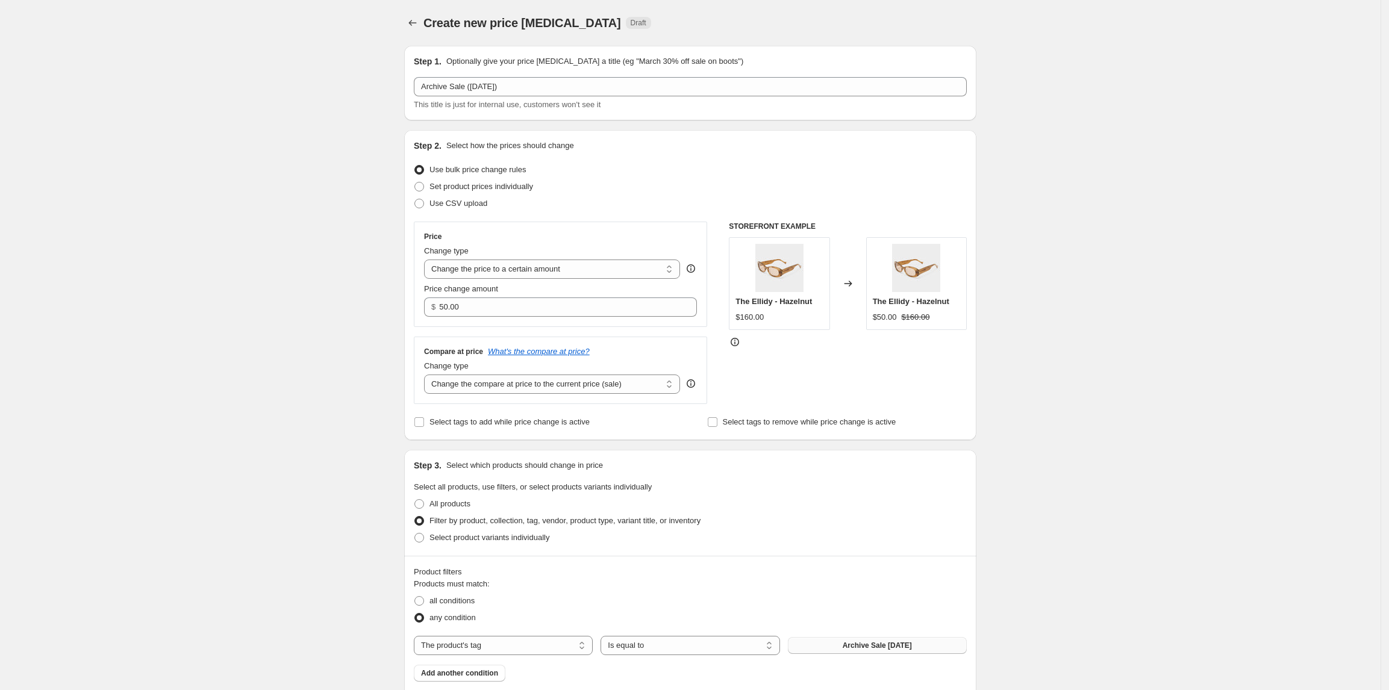
click at [906, 648] on span "Archive Sale Oct25" at bounding box center [877, 646] width 69 height 10
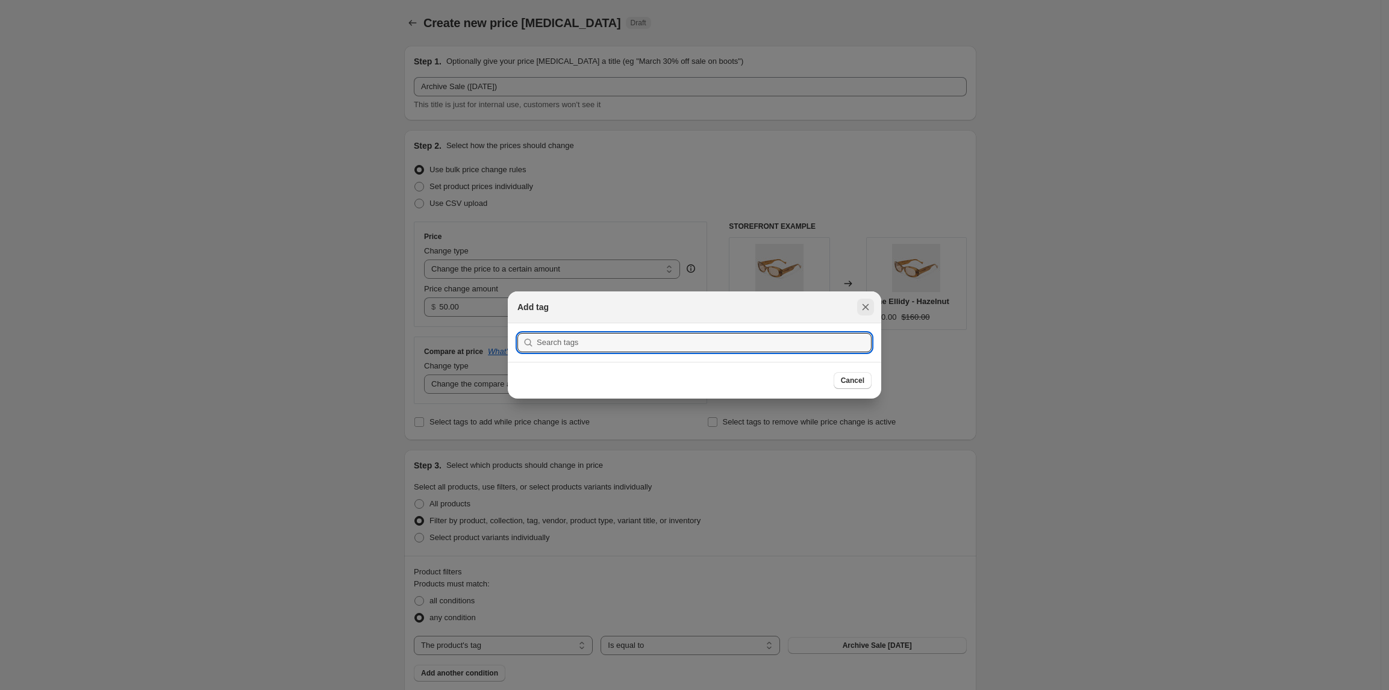
click at [863, 307] on icon "Close" at bounding box center [866, 307] width 12 height 12
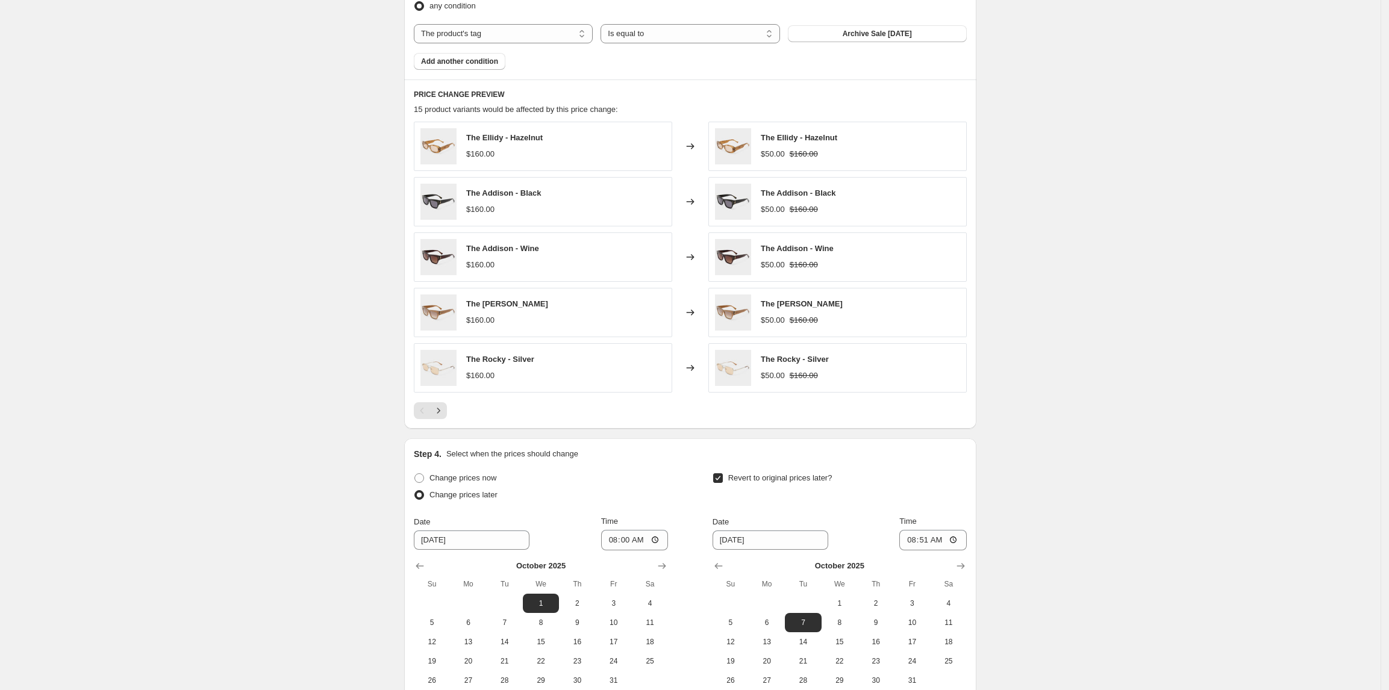
scroll to position [642, 0]
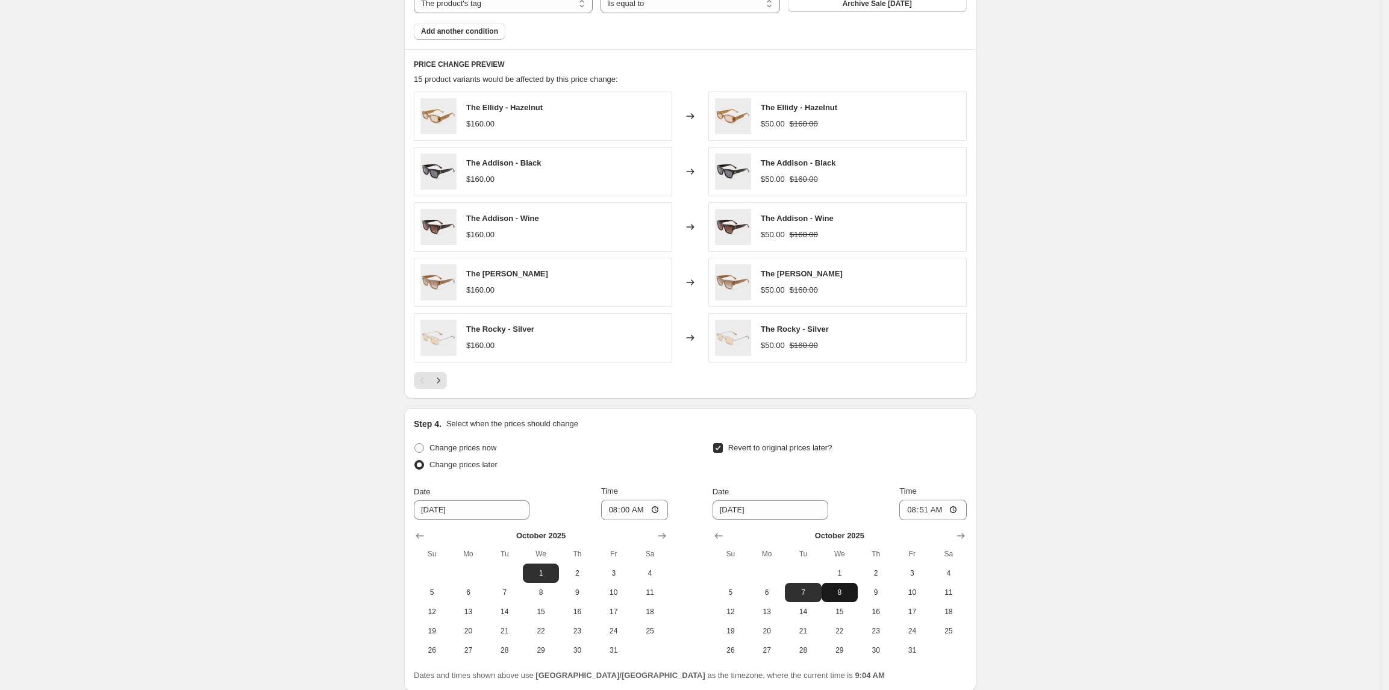
click at [839, 592] on span "8" at bounding box center [840, 593] width 27 height 10
type input "10/8/2025"
click at [948, 511] on input "08:51" at bounding box center [932, 510] width 67 height 20
click at [958, 512] on input "08:51" at bounding box center [932, 510] width 67 height 20
click at [933, 512] on input "08:51" at bounding box center [932, 510] width 67 height 20
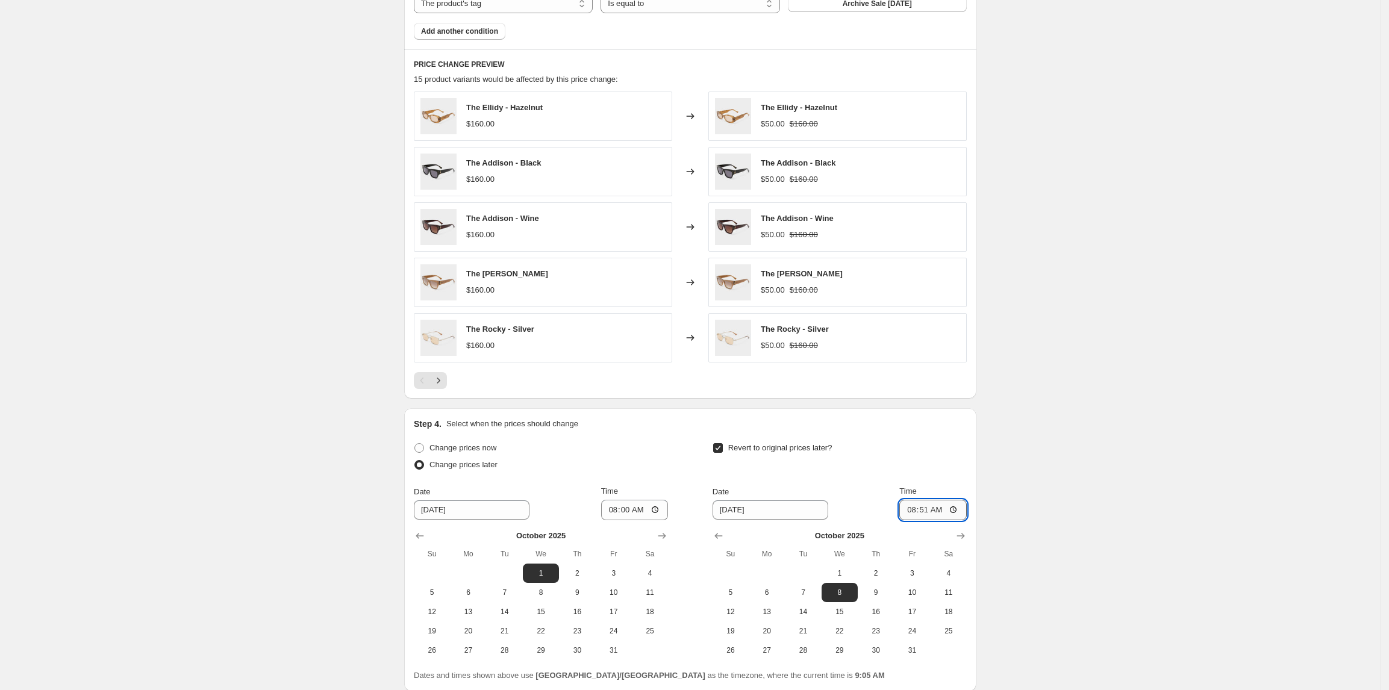
click at [958, 508] on input "08:51" at bounding box center [932, 510] width 67 height 20
click at [919, 516] on input "00:51" at bounding box center [932, 510] width 67 height 20
click at [931, 516] on input "00:51" at bounding box center [932, 510] width 67 height 20
click at [929, 516] on input "00:51" at bounding box center [932, 510] width 67 height 20
type input "00:01"
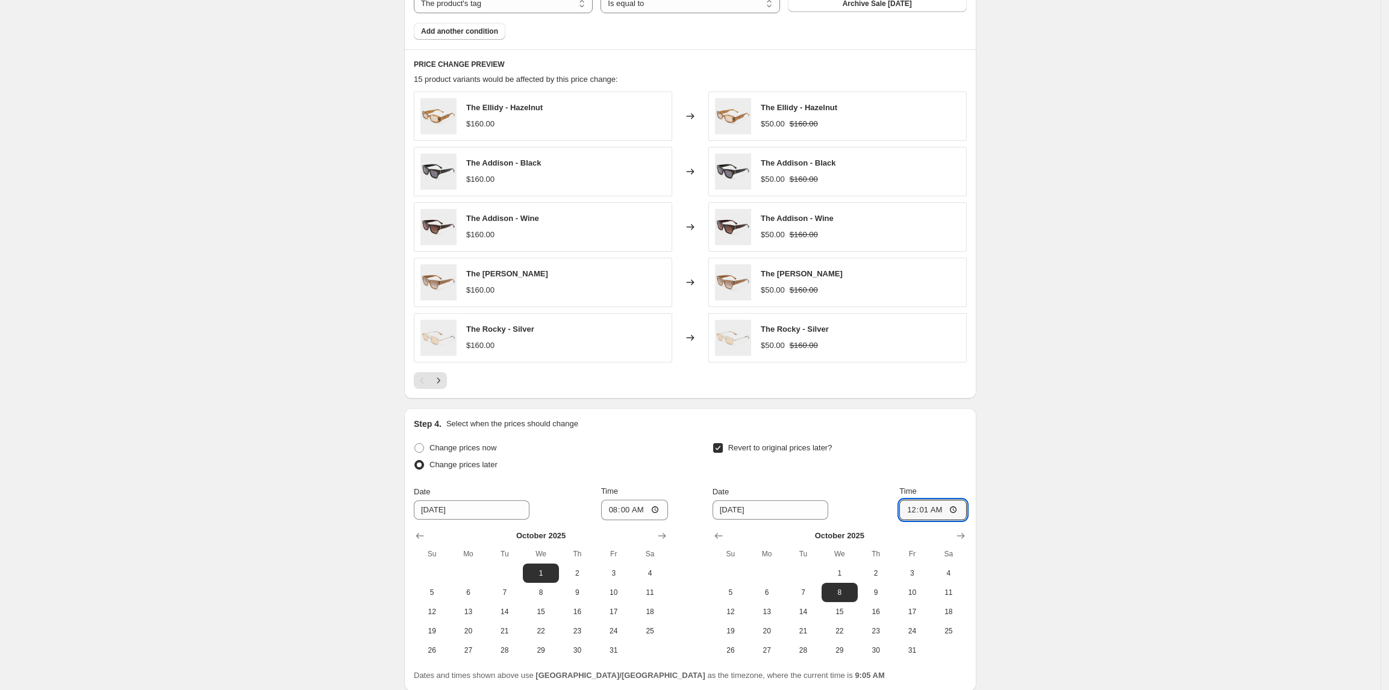
click at [1086, 340] on div "Create new price change job. This page is ready Create new price change job Dra…" at bounding box center [690, 75] width 1381 height 1434
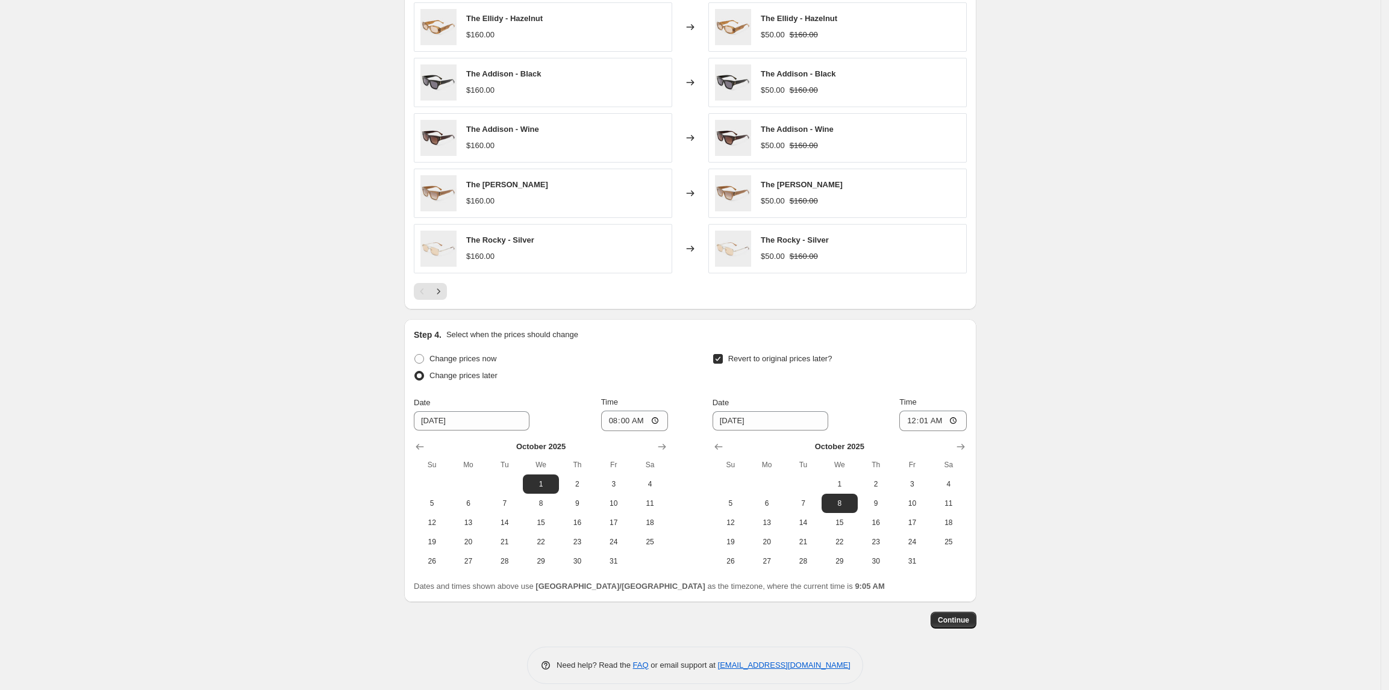
scroll to position [747, 0]
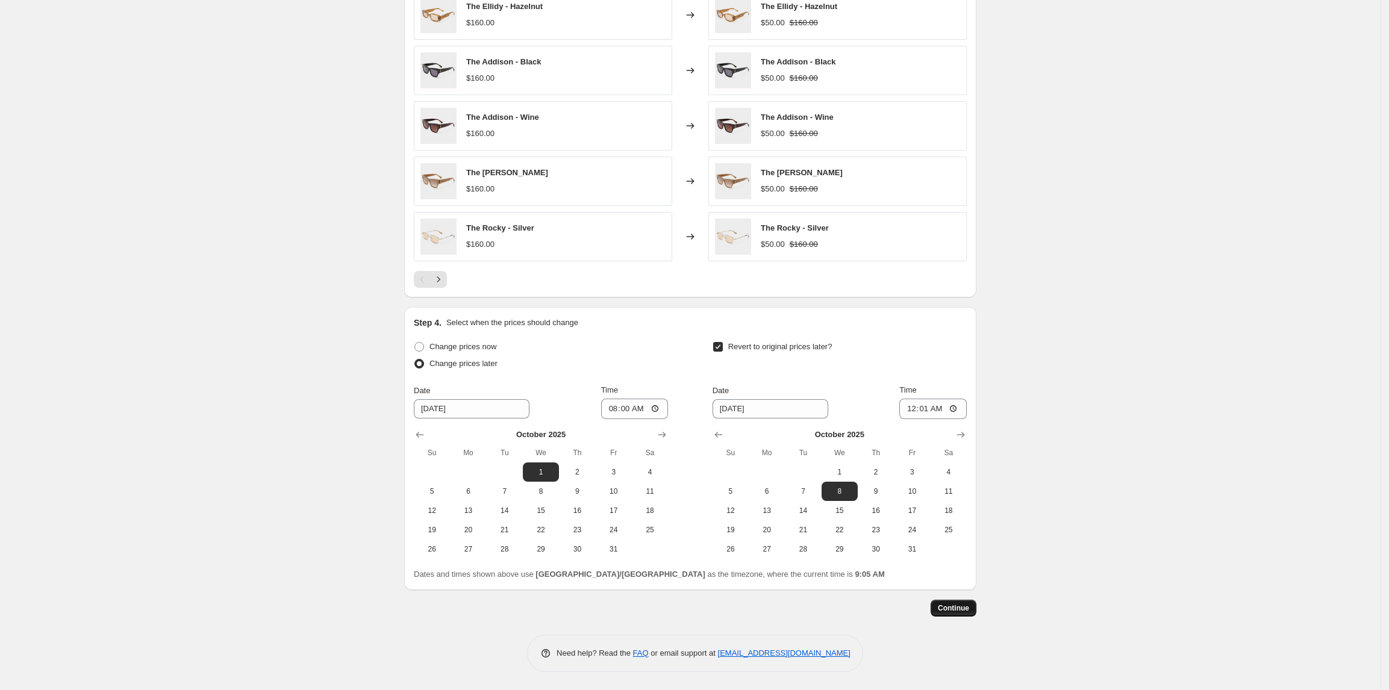
click at [966, 601] on button "Continue" at bounding box center [954, 608] width 46 height 17
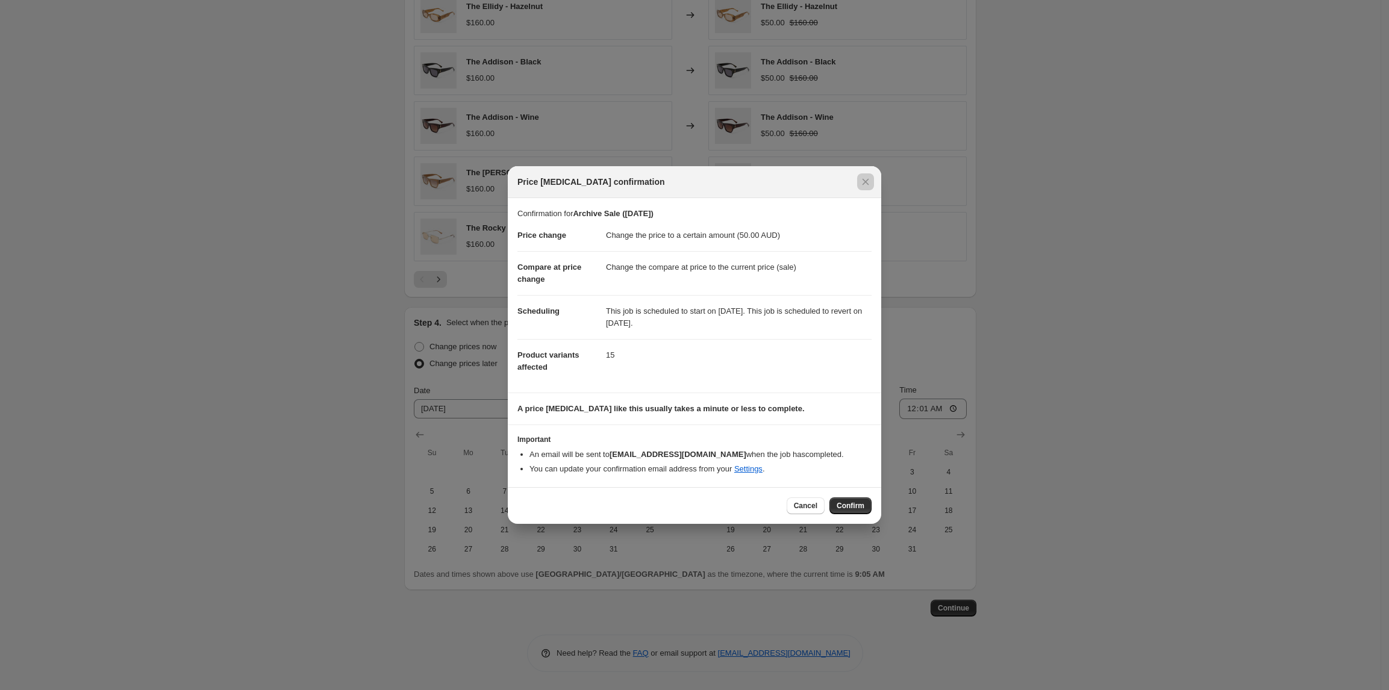
click at [1210, 234] on div at bounding box center [694, 345] width 1389 height 690
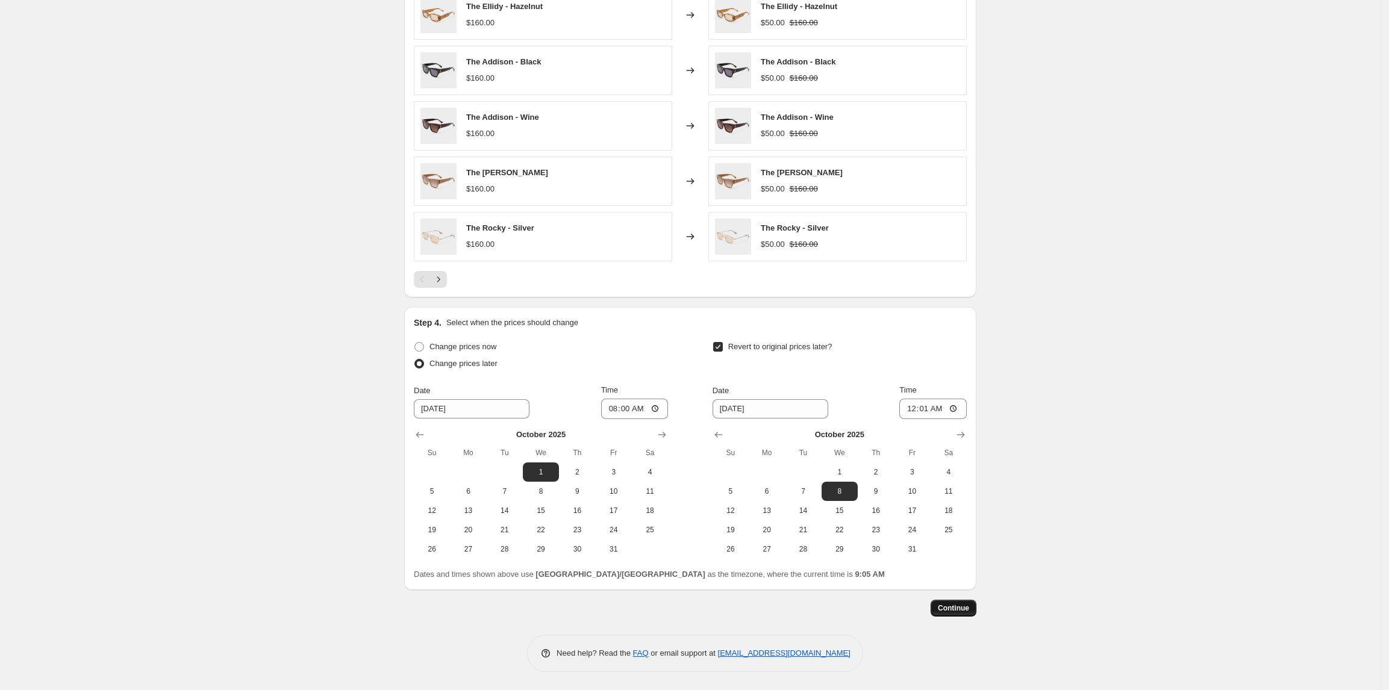
click at [959, 611] on span "Continue" at bounding box center [953, 609] width 31 height 10
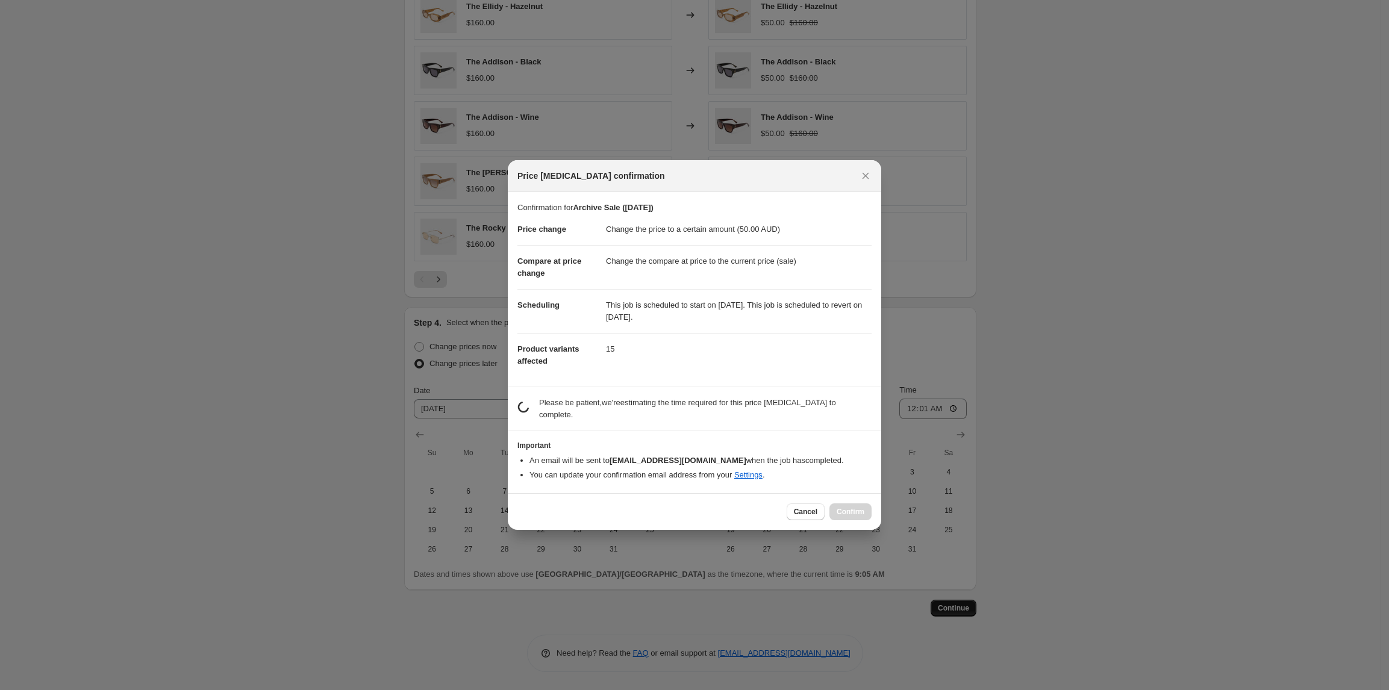
scroll to position [0, 0]
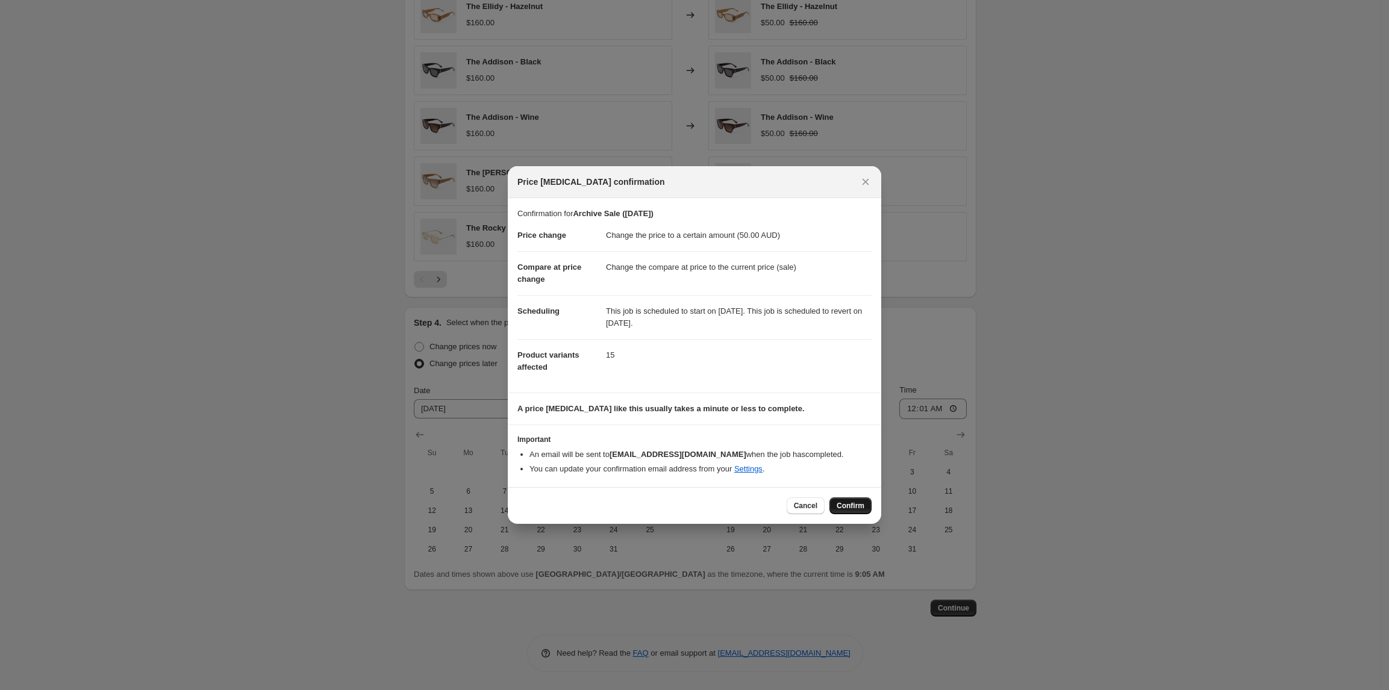
click at [854, 504] on span "Confirm" at bounding box center [851, 506] width 28 height 10
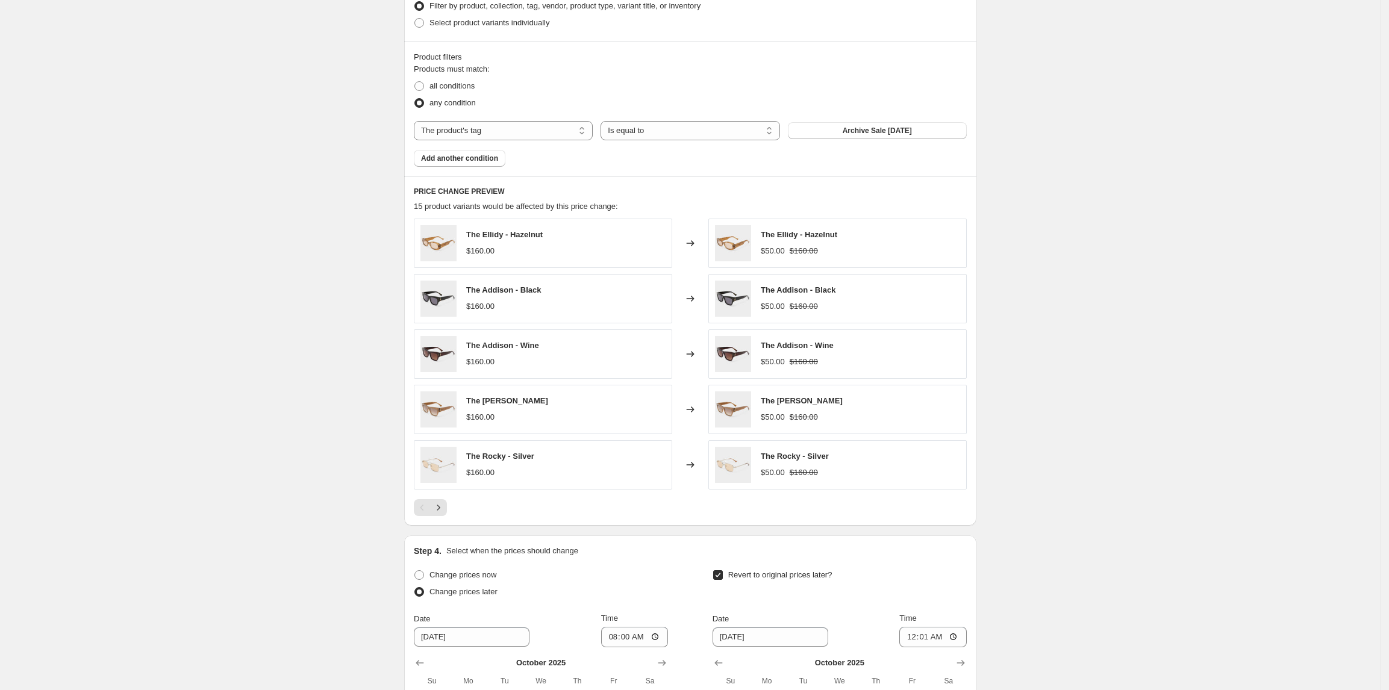
scroll to position [339, 0]
